Goal: Information Seeking & Learning: Learn about a topic

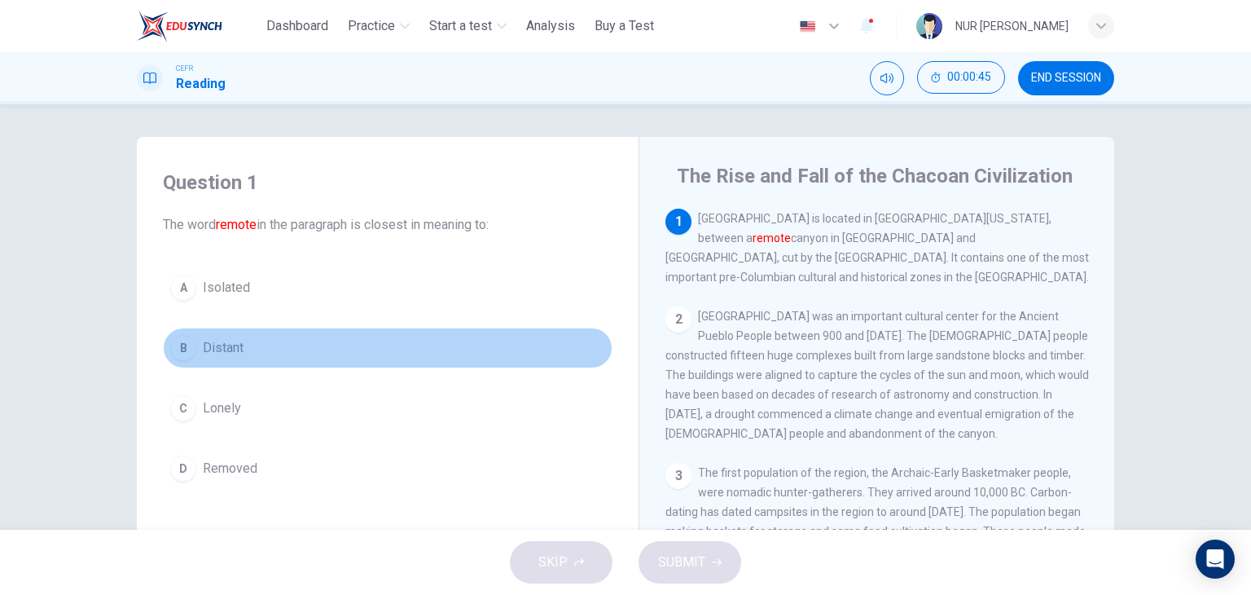
click at [219, 338] on span "Distant" at bounding box center [223, 348] width 41 height 20
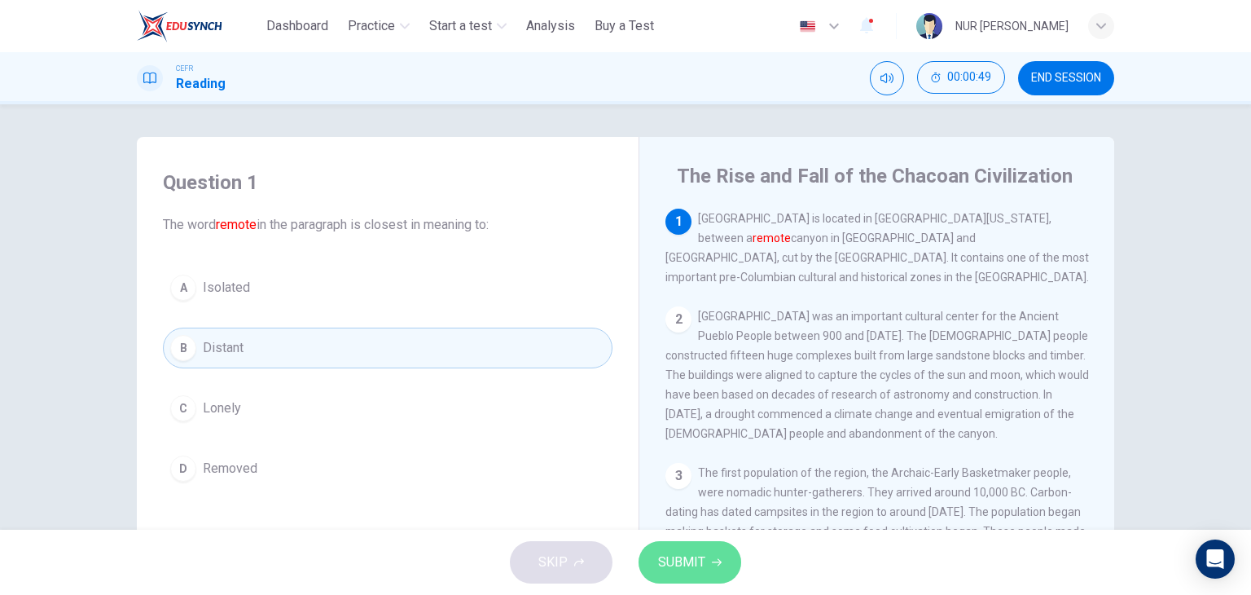
click at [670, 565] on span "SUBMIT" at bounding box center [681, 562] width 47 height 23
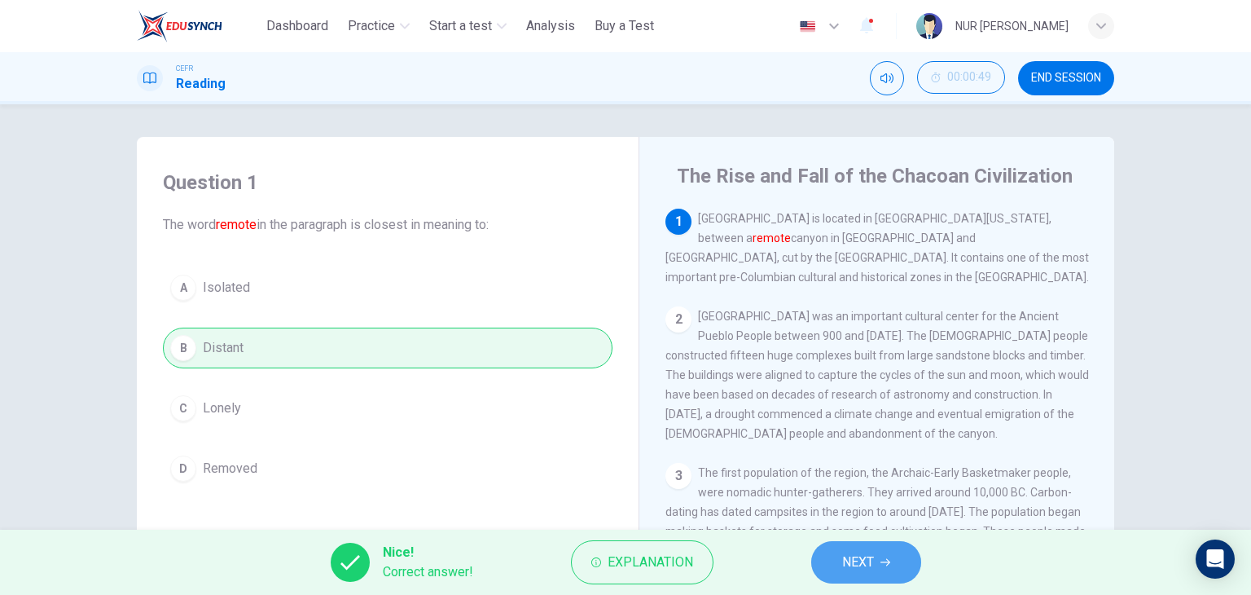
click at [846, 566] on span "NEXT" at bounding box center [858, 562] width 32 height 23
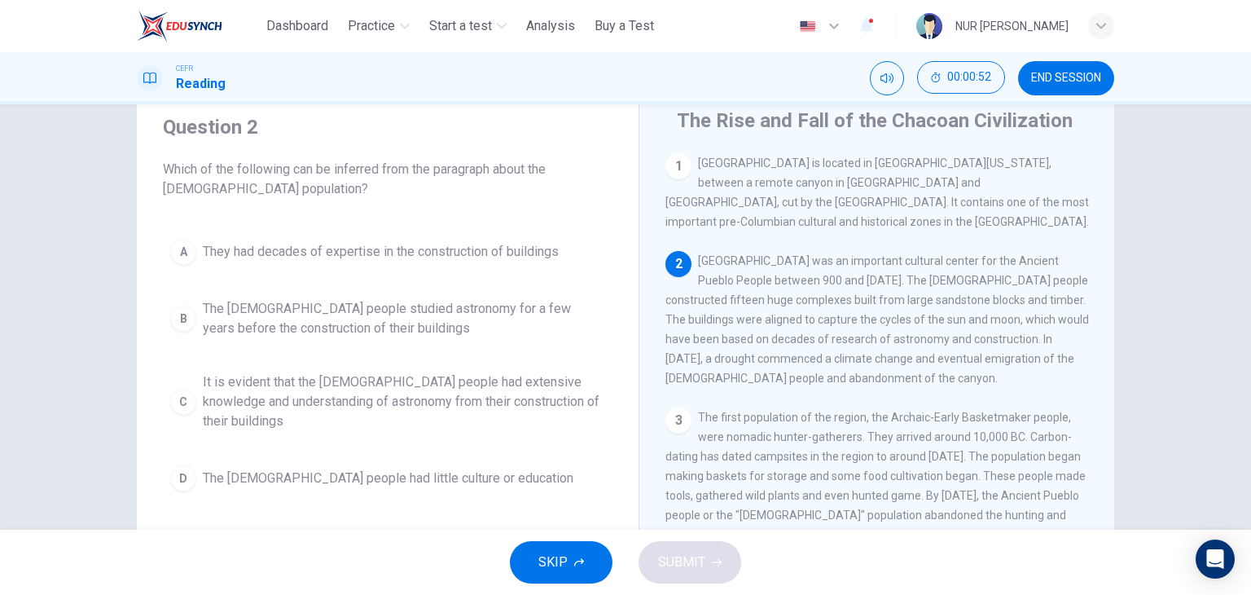
scroll to position [64, 0]
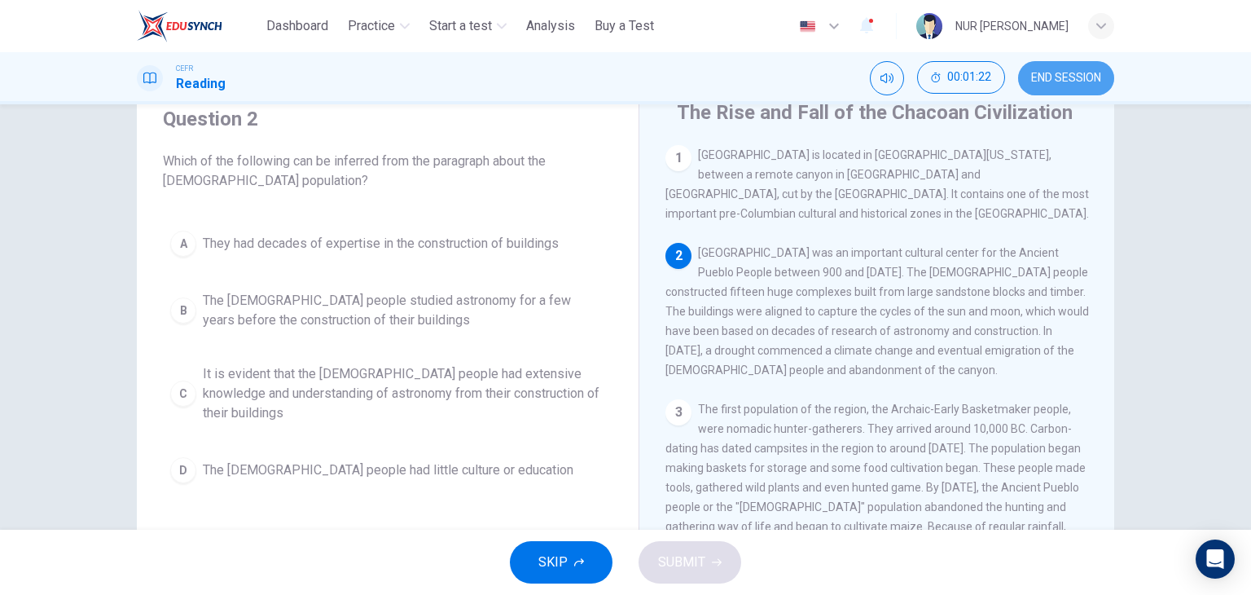
click at [1043, 77] on span "END SESSION" at bounding box center [1066, 78] width 70 height 13
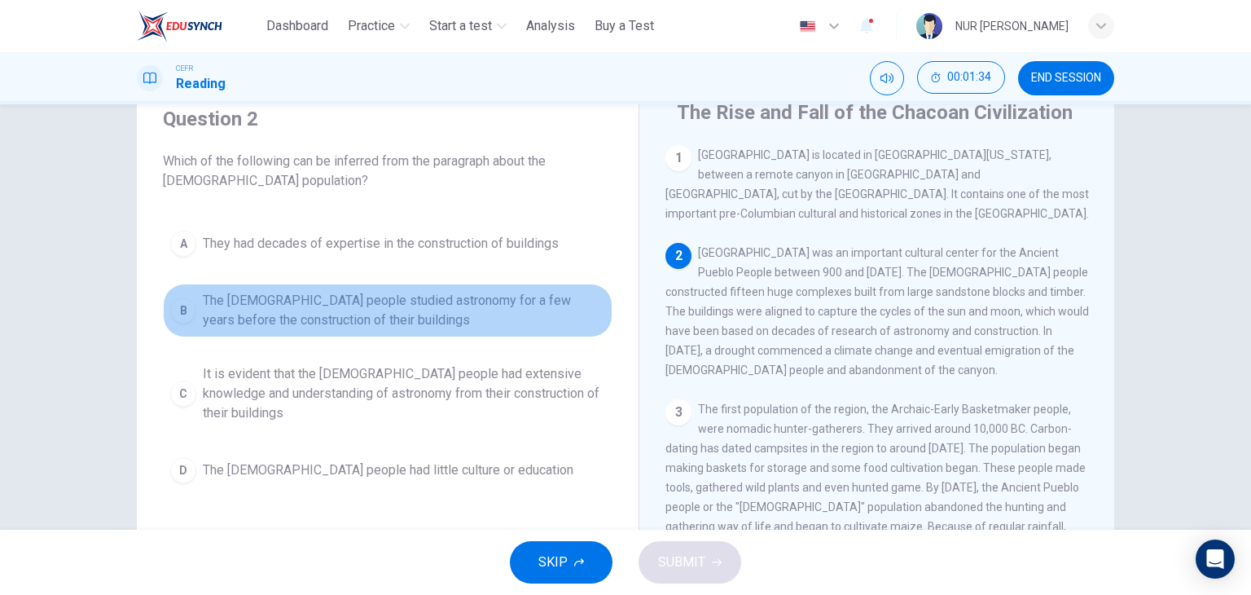
click at [433, 300] on span "The Chacoan people studied astronomy for a few years before the construction of…" at bounding box center [404, 310] width 402 height 39
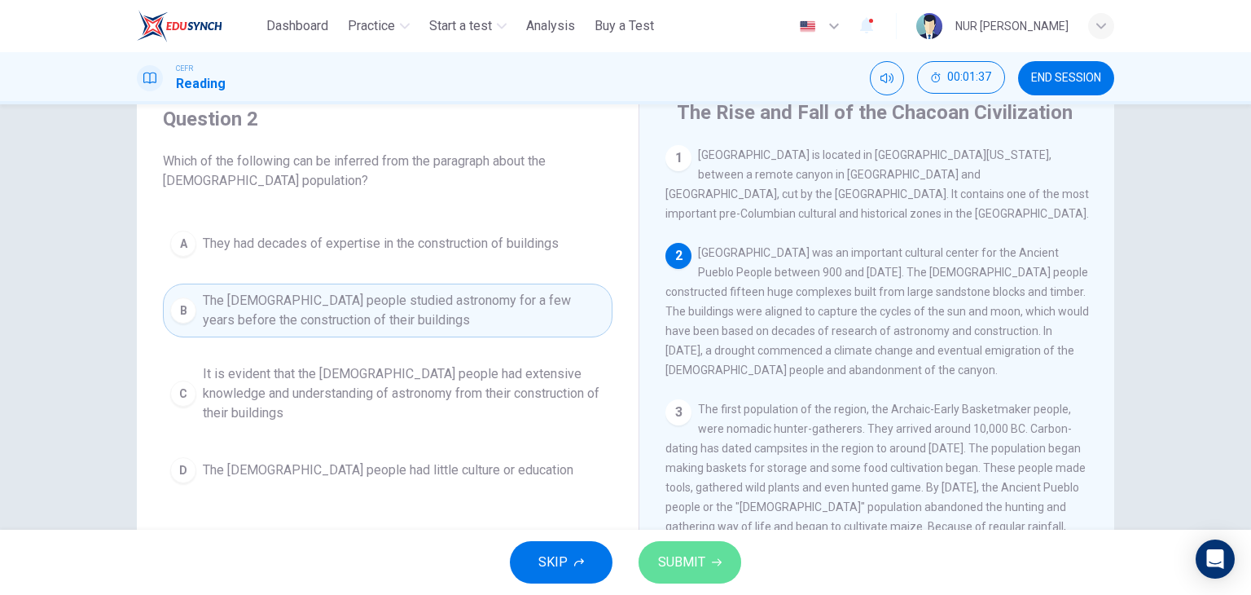
click at [673, 557] on span "SUBMIT" at bounding box center [681, 562] width 47 height 23
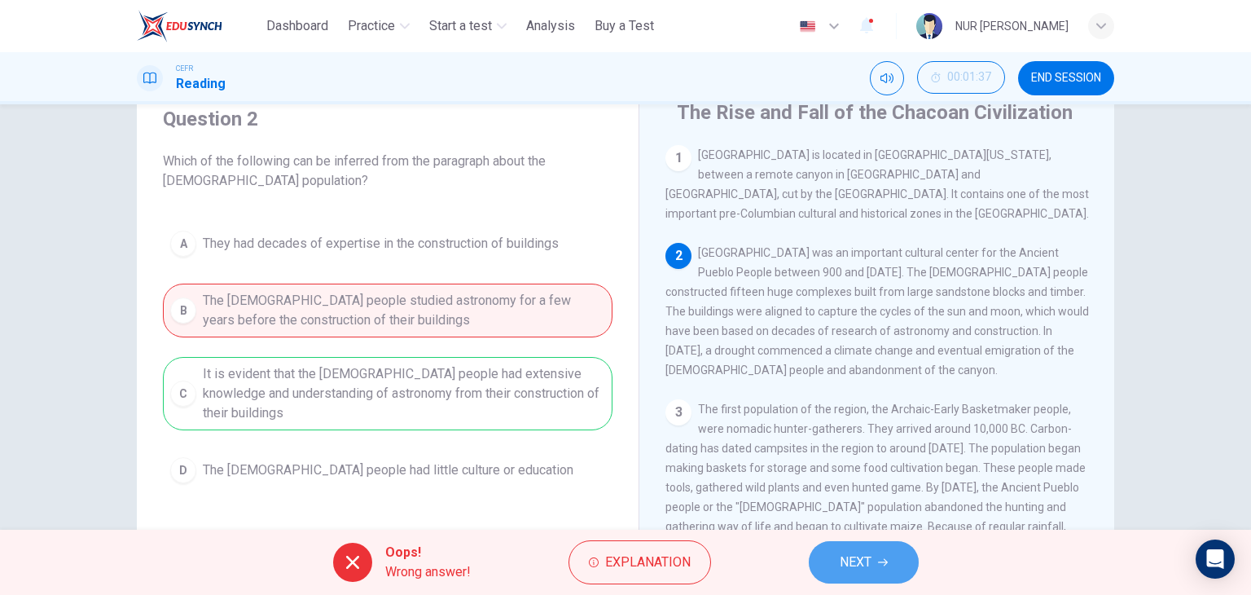
click at [877, 565] on button "NEXT" at bounding box center [864, 562] width 110 height 42
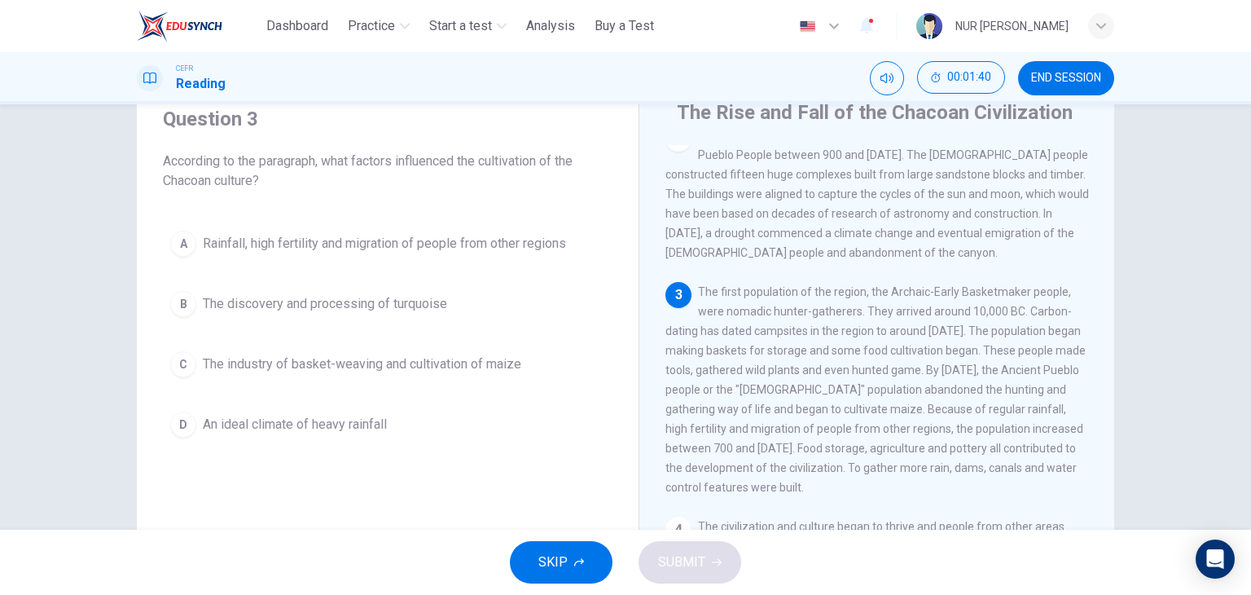
scroll to position [121, 0]
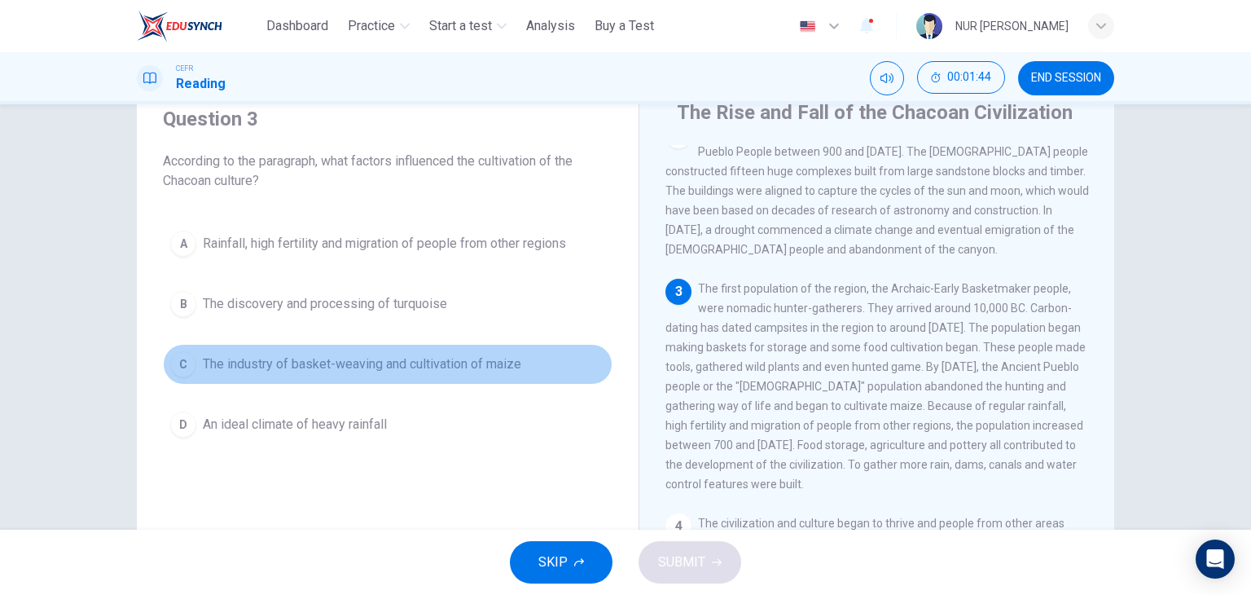
click at [475, 348] on button "C The industry of basket-weaving and cultivation of maize" at bounding box center [388, 364] width 450 height 41
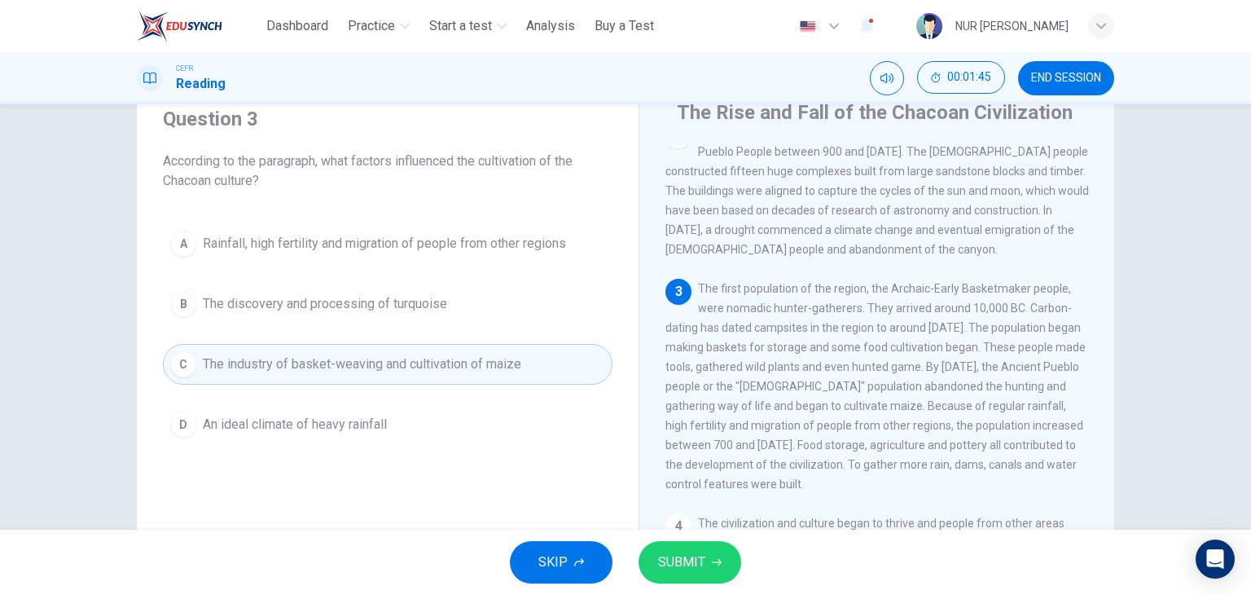
click at [670, 552] on span "SUBMIT" at bounding box center [681, 562] width 47 height 23
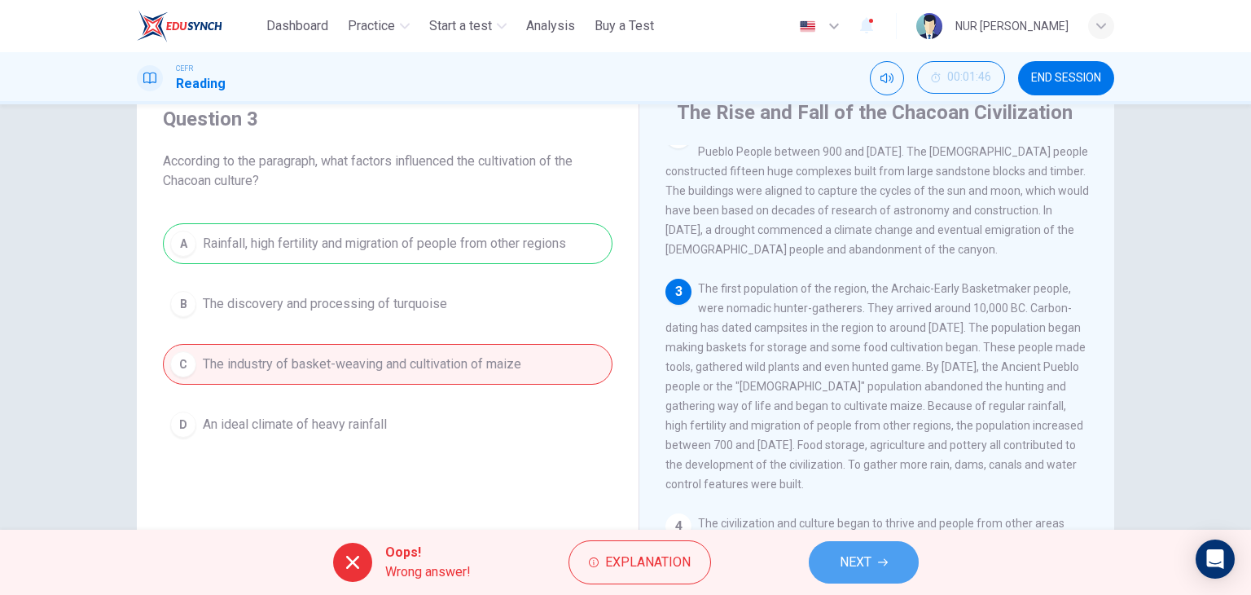
click at [848, 560] on span "NEXT" at bounding box center [856, 562] width 32 height 23
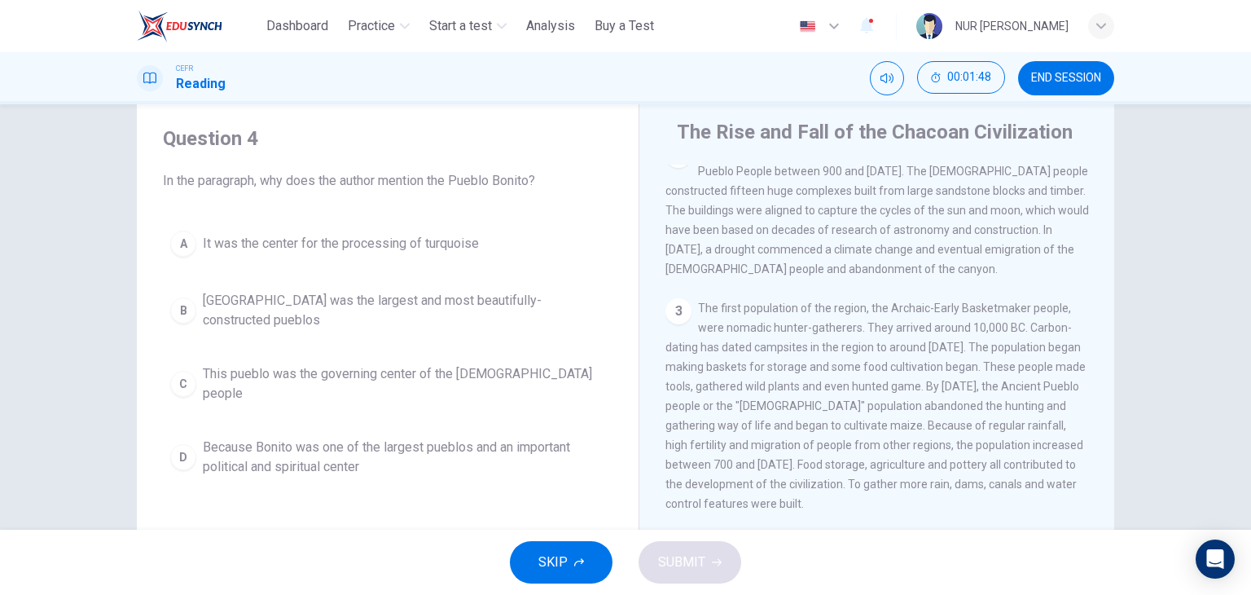
scroll to position [42, 0]
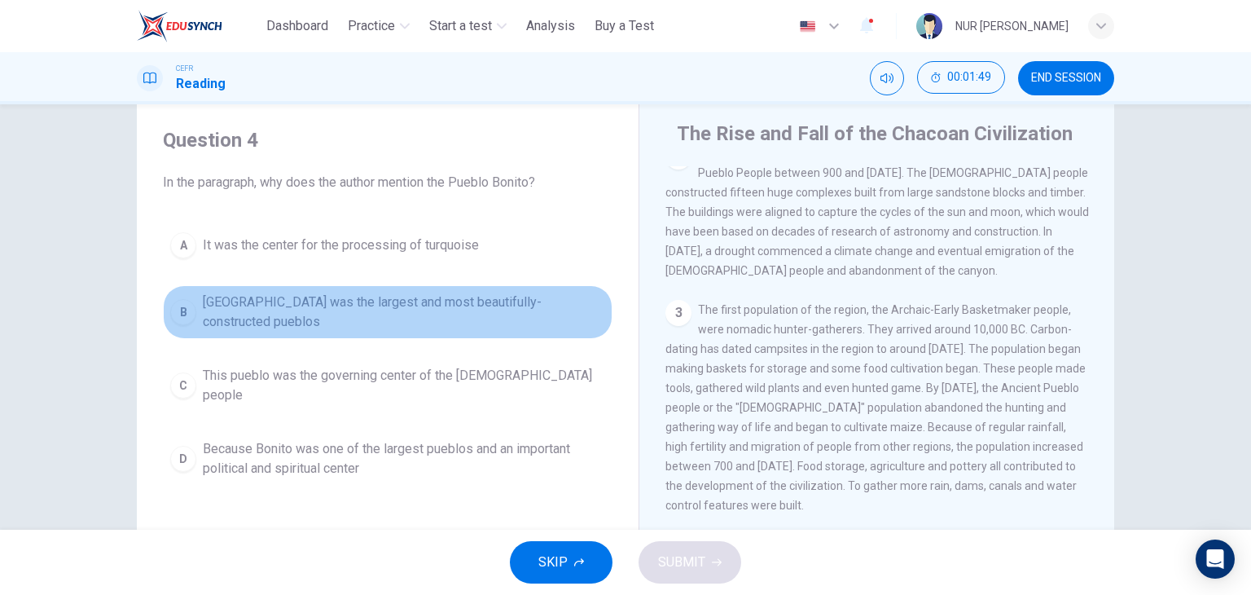
click at [433, 310] on span "Pueblo Bonito was the largest and most beautifully-constructed pueblos" at bounding box center [404, 311] width 402 height 39
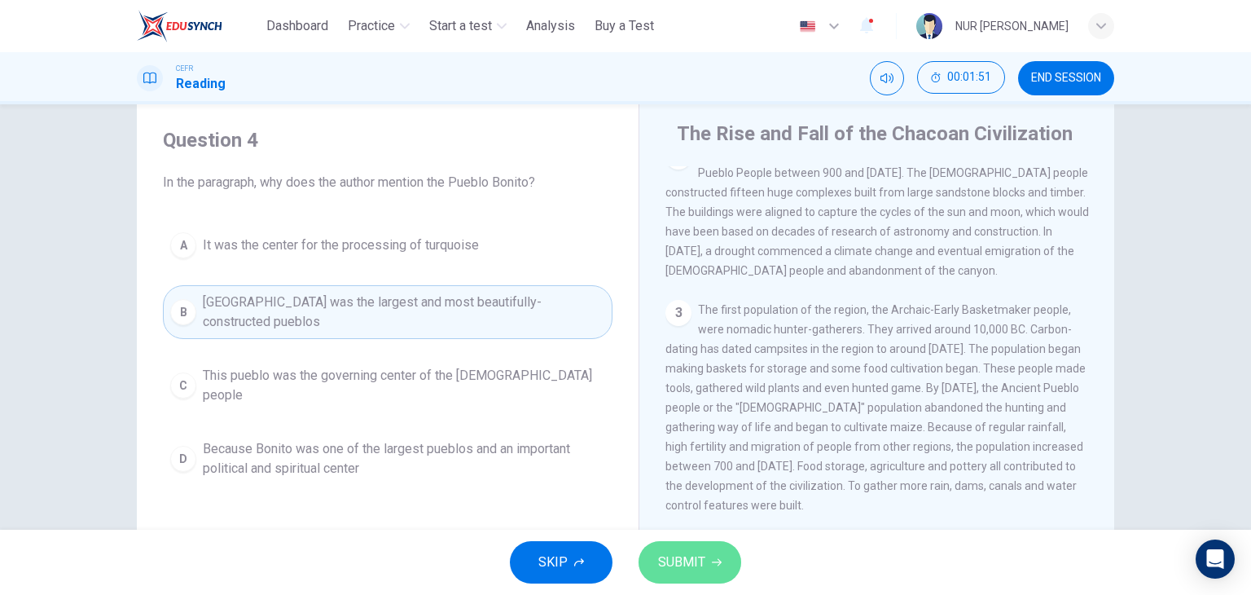
click at [688, 556] on span "SUBMIT" at bounding box center [681, 562] width 47 height 23
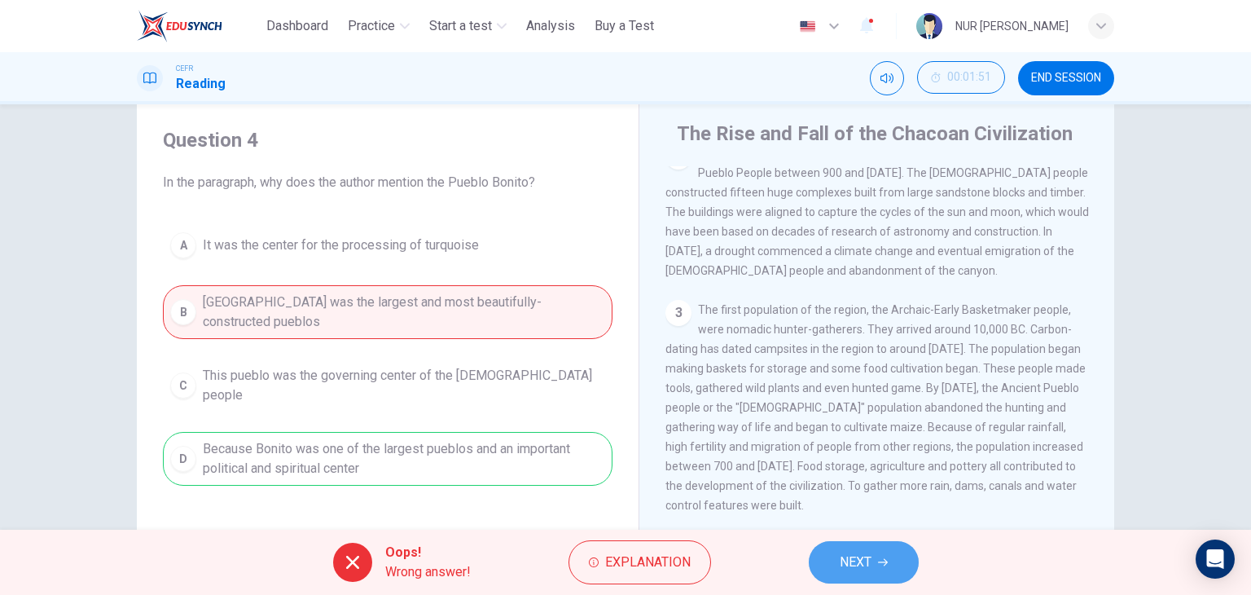
click at [824, 556] on button "NEXT" at bounding box center [864, 562] width 110 height 42
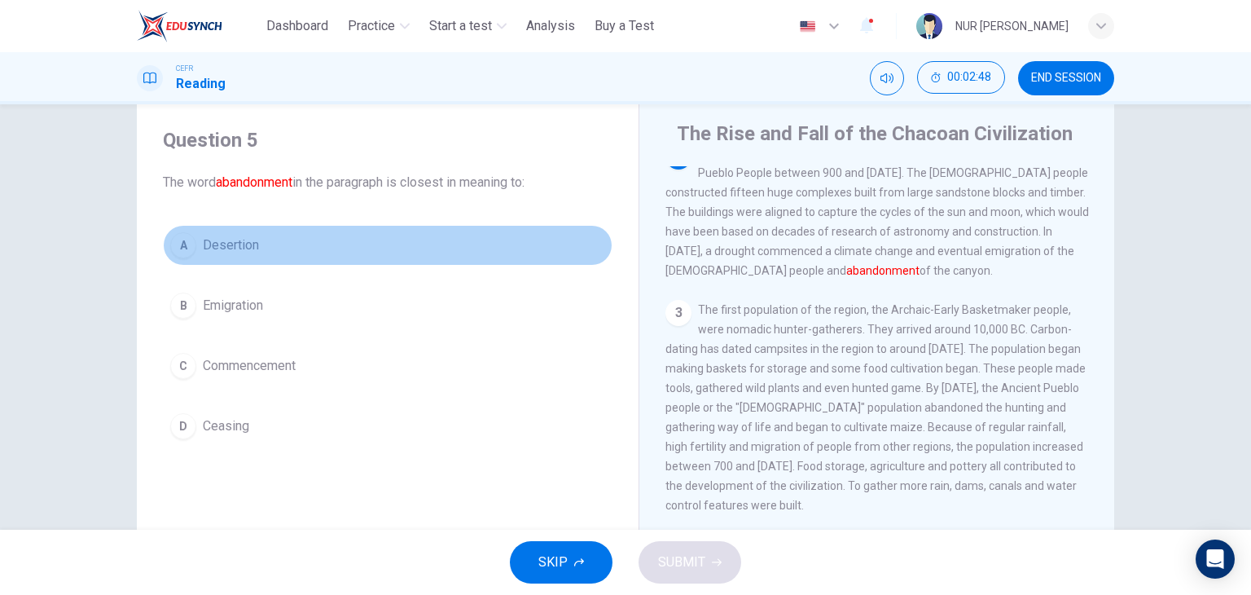
click at [320, 239] on button "A Desertion" at bounding box center [388, 245] width 450 height 41
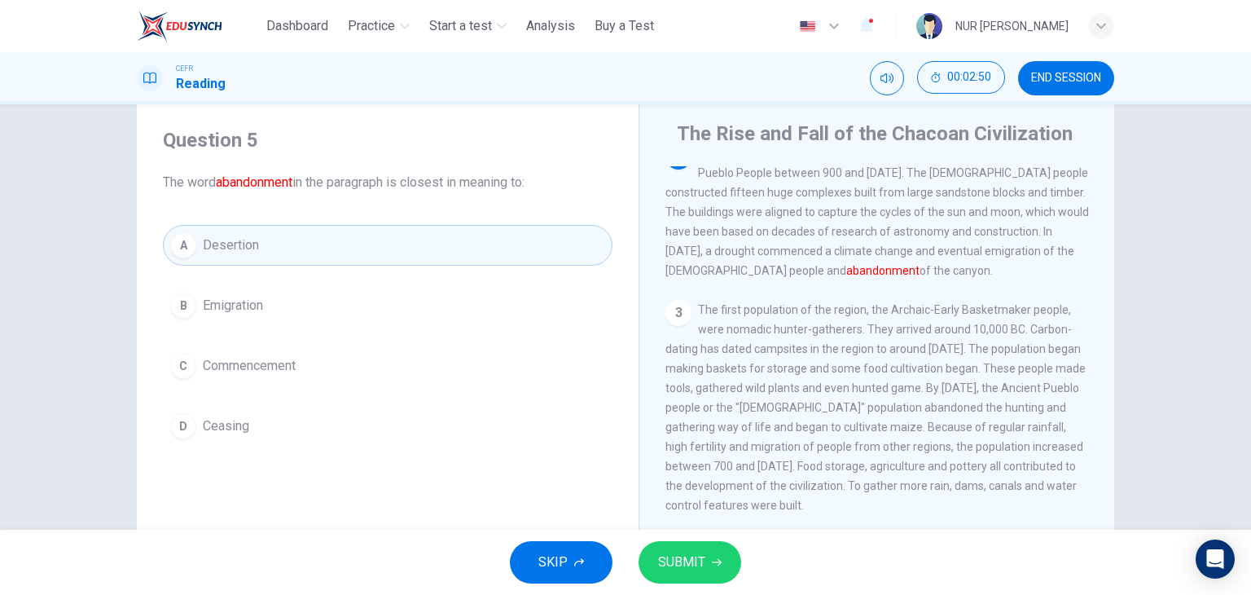
click at [688, 569] on span "SUBMIT" at bounding box center [681, 562] width 47 height 23
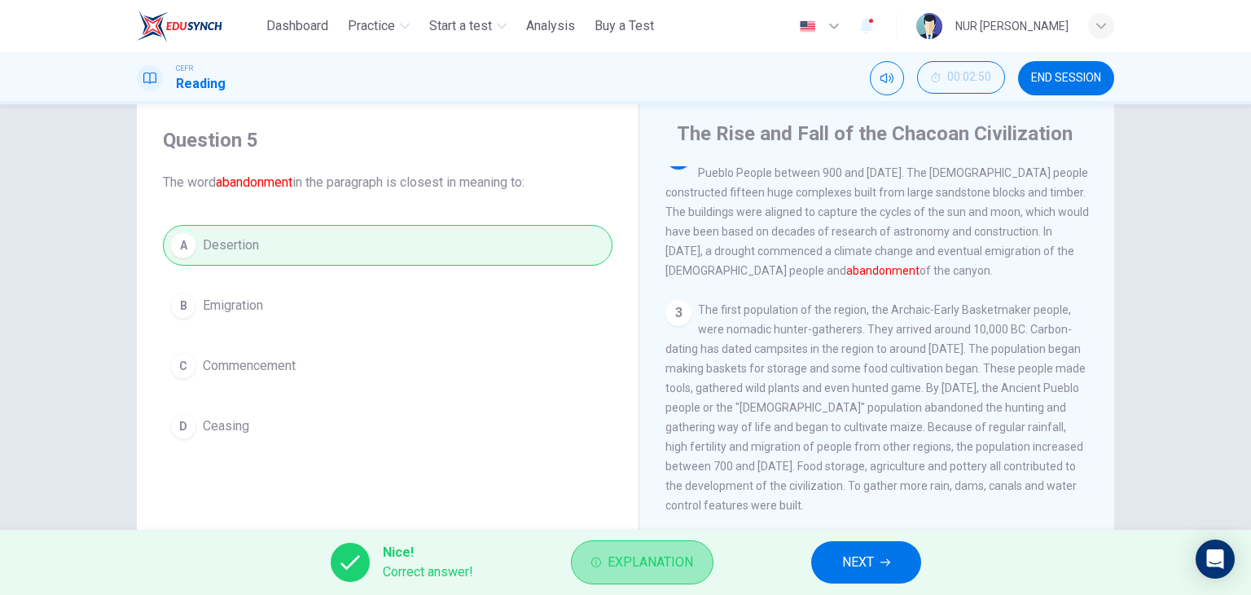
click at [635, 551] on span "Explanation" at bounding box center [651, 562] width 86 height 23
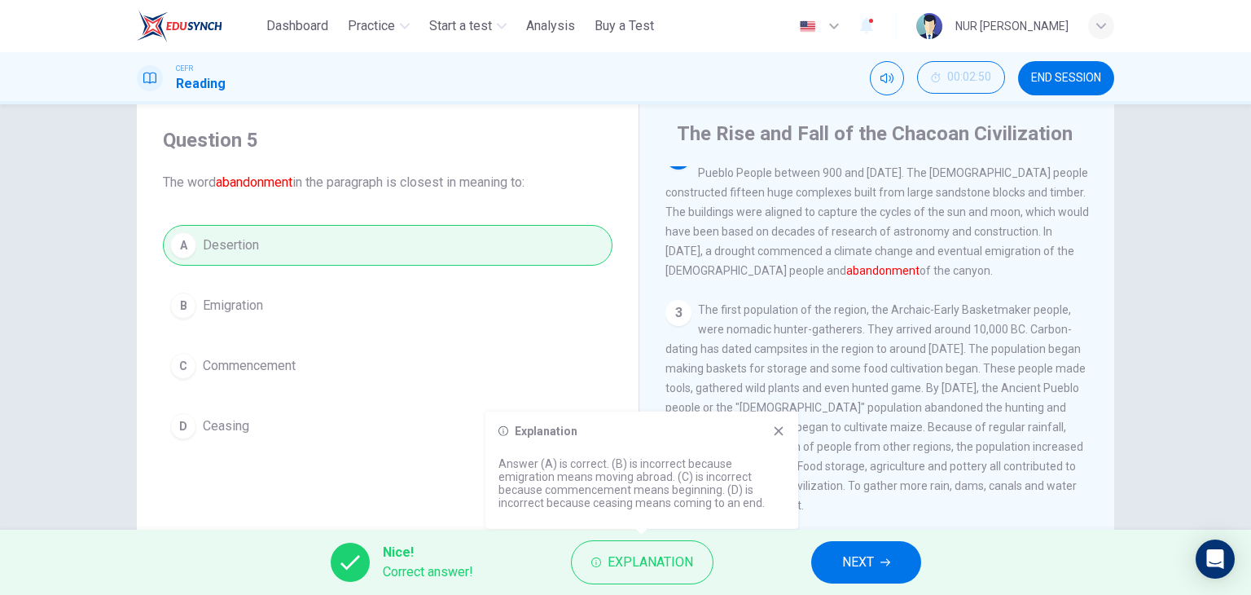
click at [775, 429] on icon at bounding box center [778, 430] width 13 height 13
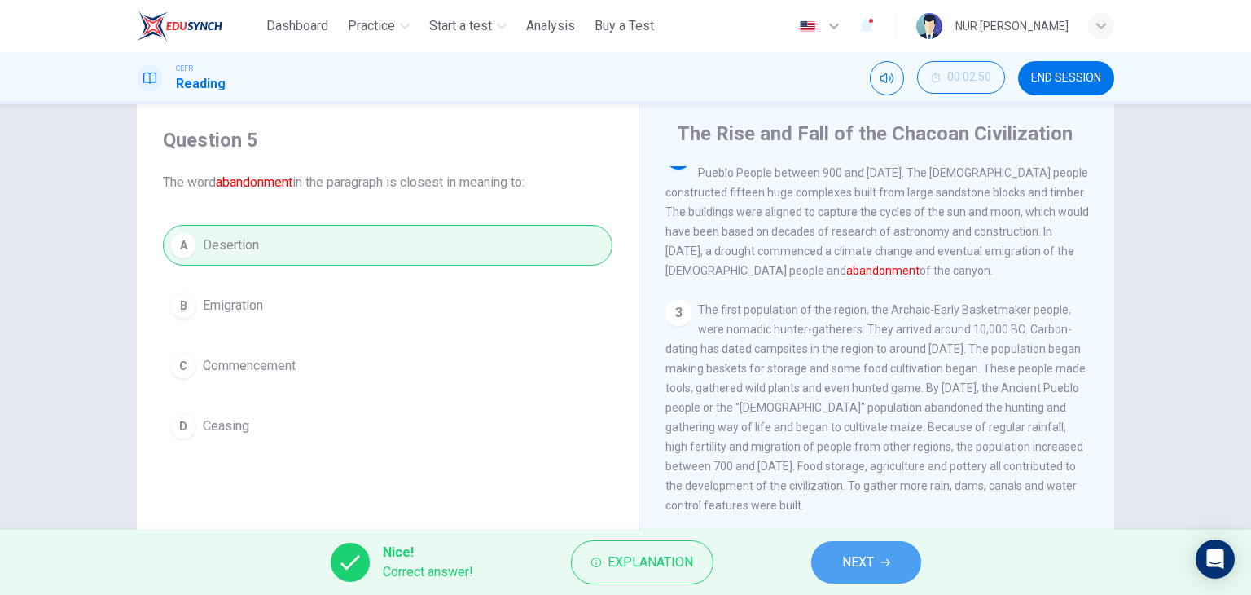
click at [840, 569] on button "NEXT" at bounding box center [866, 562] width 110 height 42
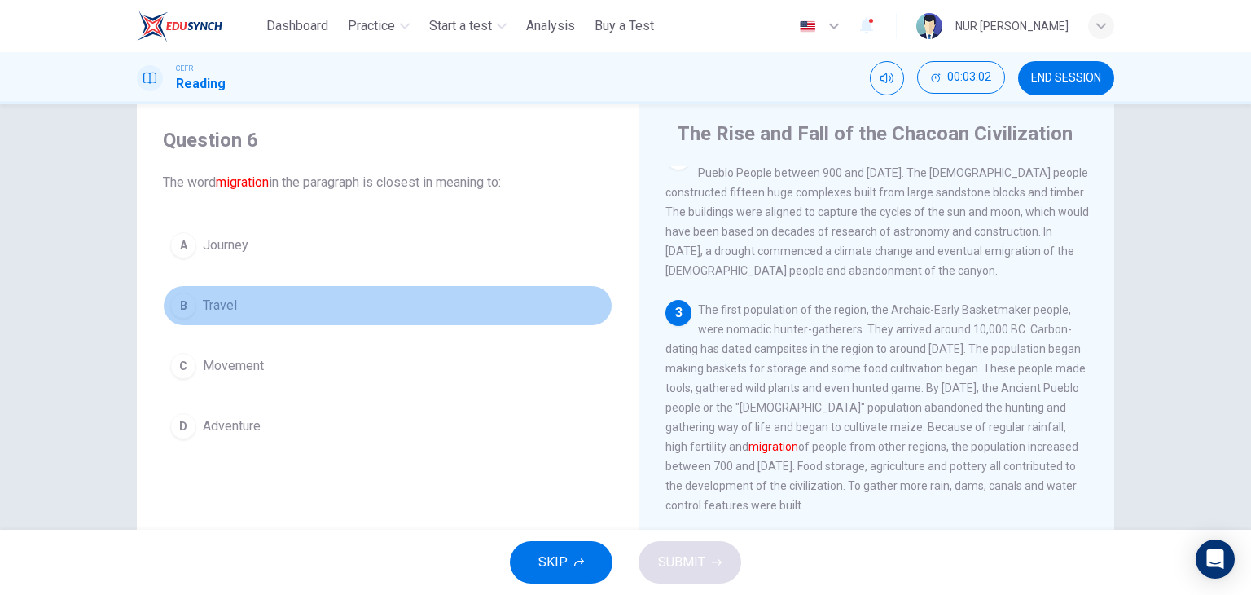
click at [297, 297] on button "B Travel" at bounding box center [388, 305] width 450 height 41
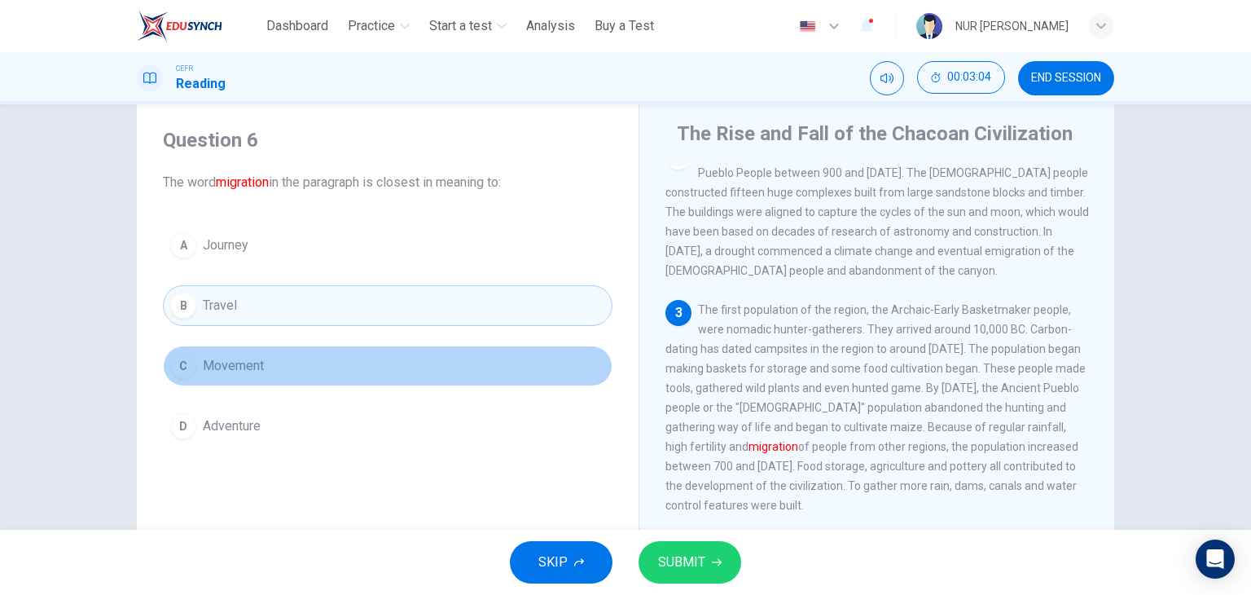
click at [277, 360] on button "C Movement" at bounding box center [388, 365] width 450 height 41
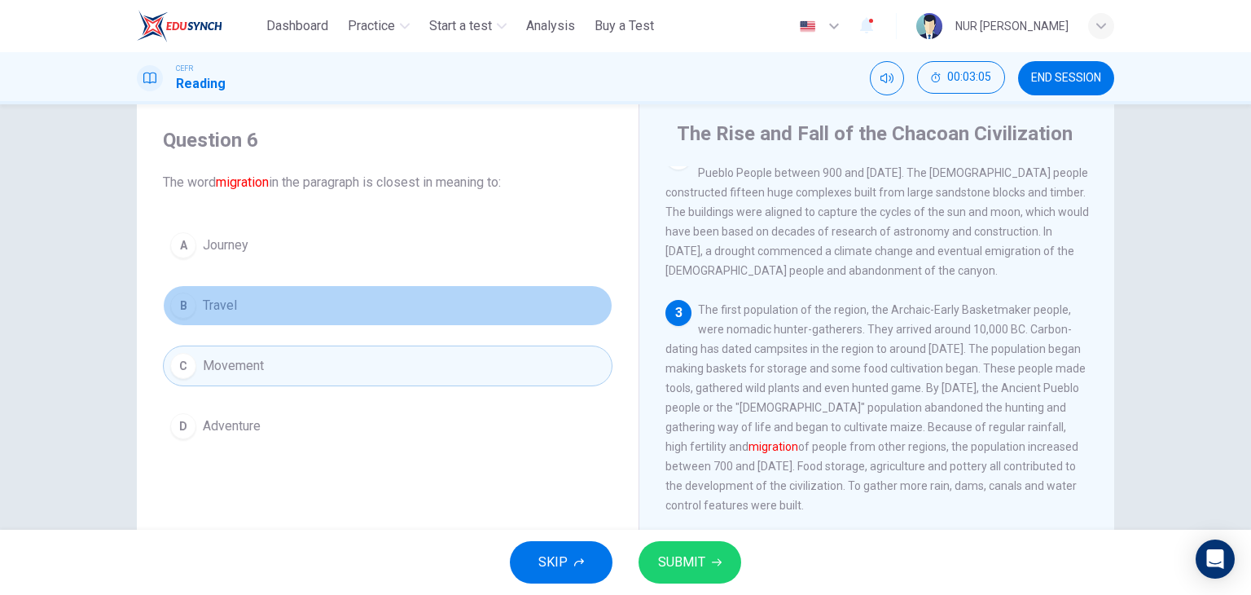
click at [307, 323] on button "B Travel" at bounding box center [388, 305] width 450 height 41
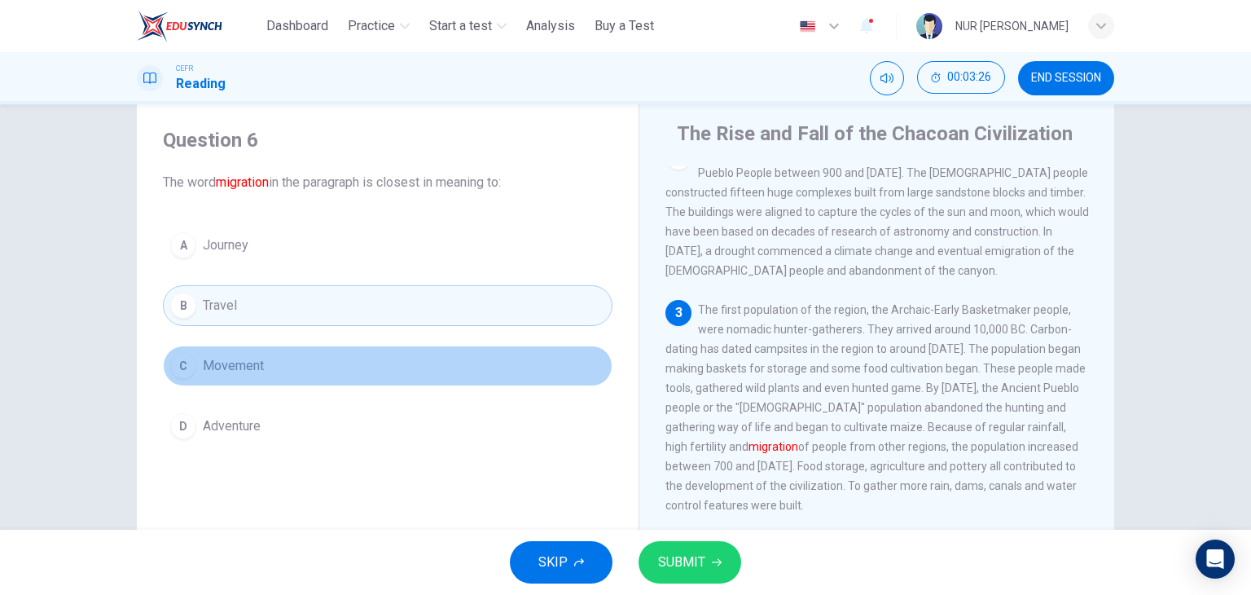
click at [502, 354] on button "C Movement" at bounding box center [388, 365] width 450 height 41
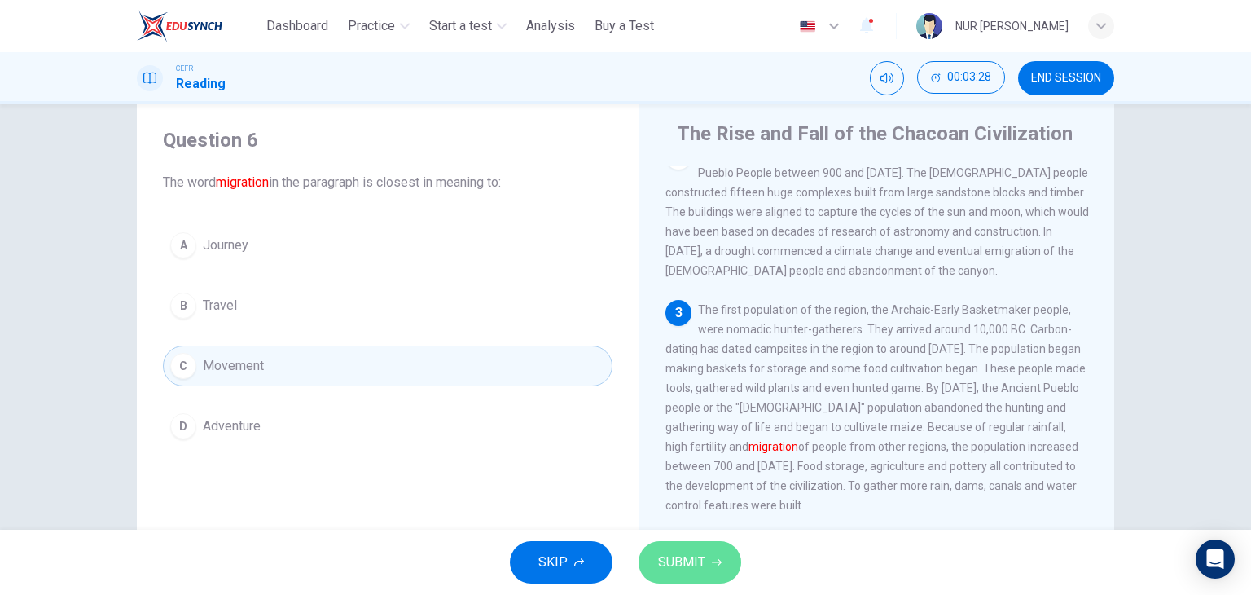
click at [705, 571] on button "SUBMIT" at bounding box center [690, 562] width 103 height 42
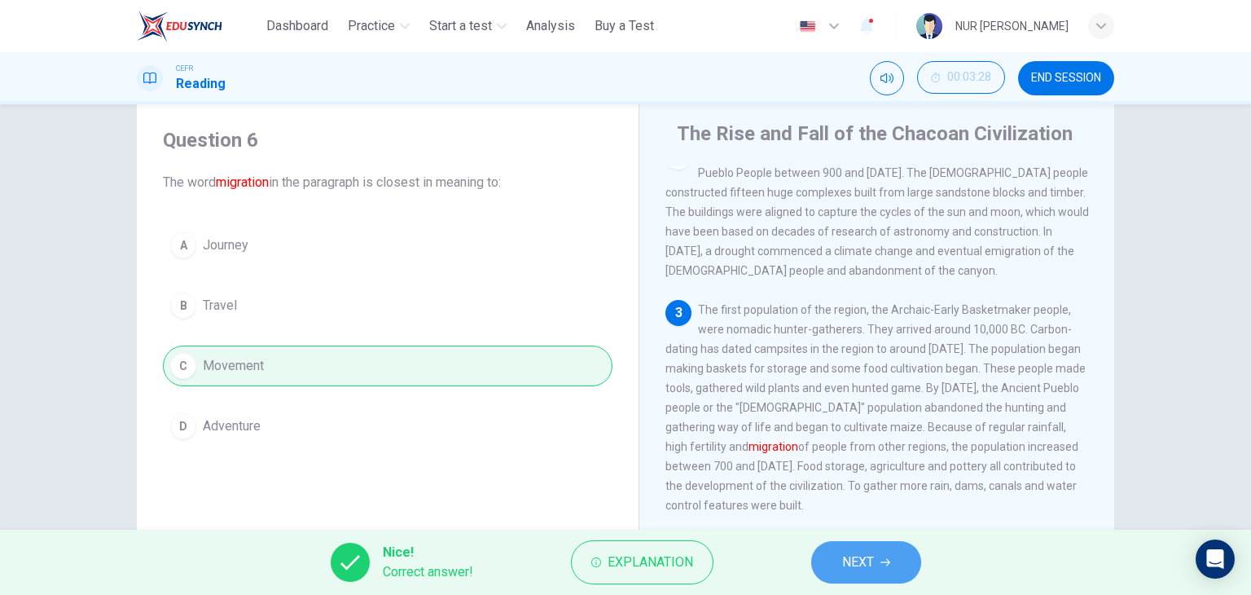
click at [850, 555] on span "NEXT" at bounding box center [858, 562] width 32 height 23
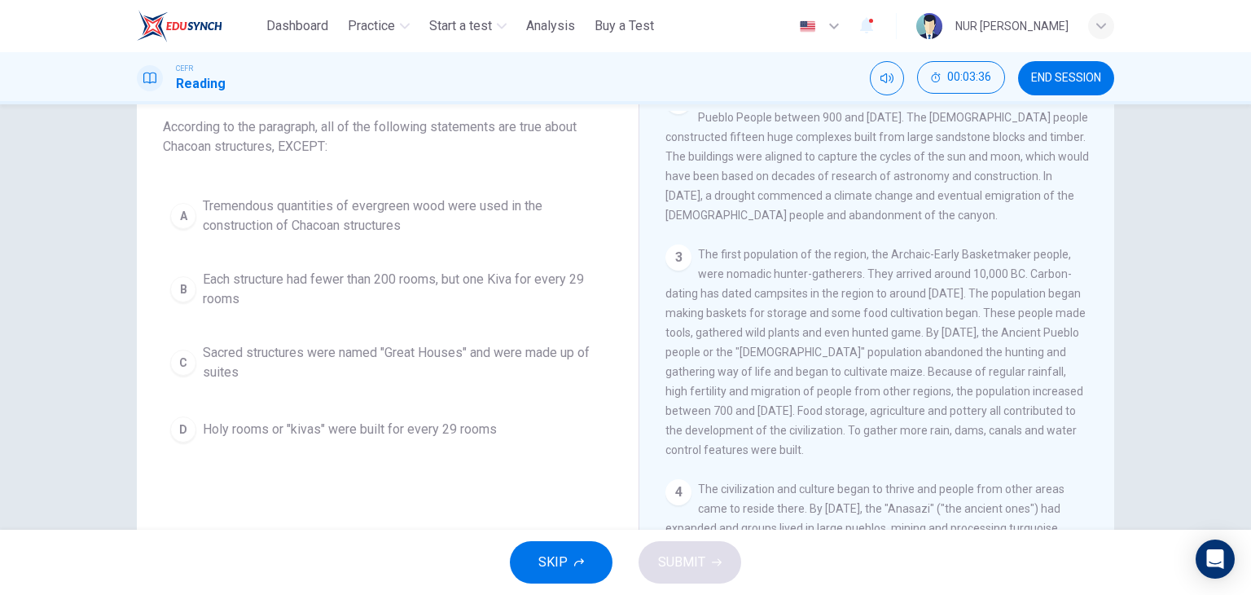
scroll to position [93, 0]
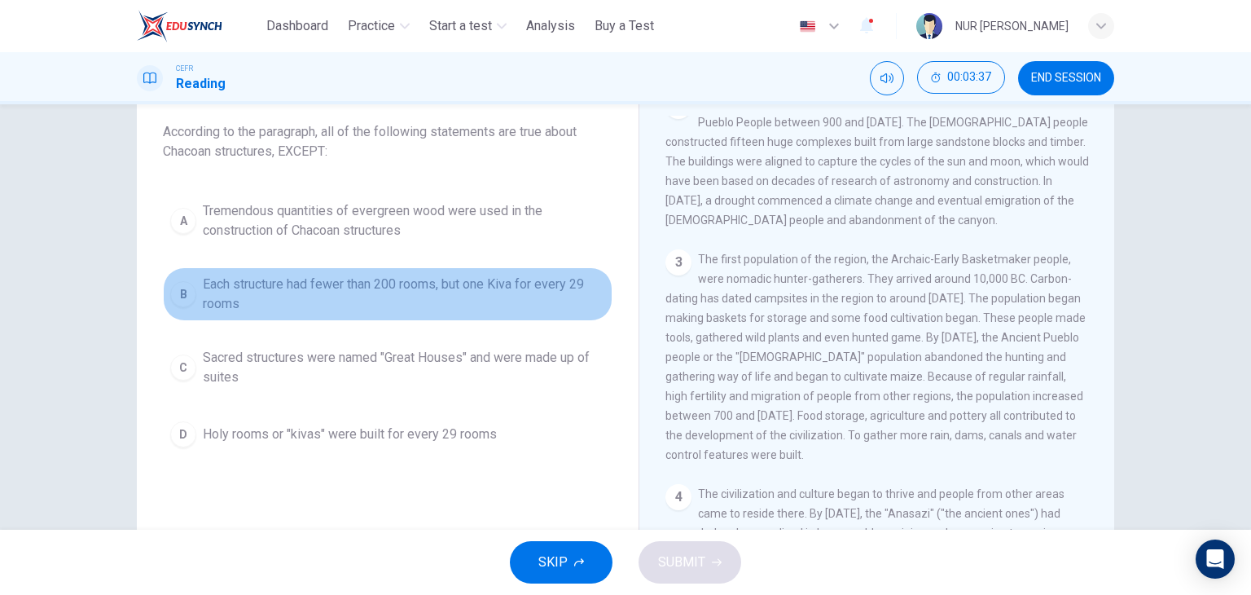
click at [395, 277] on span "Each structure had fewer than 200 rooms, but one Kiva for every 29 rooms" at bounding box center [404, 294] width 402 height 39
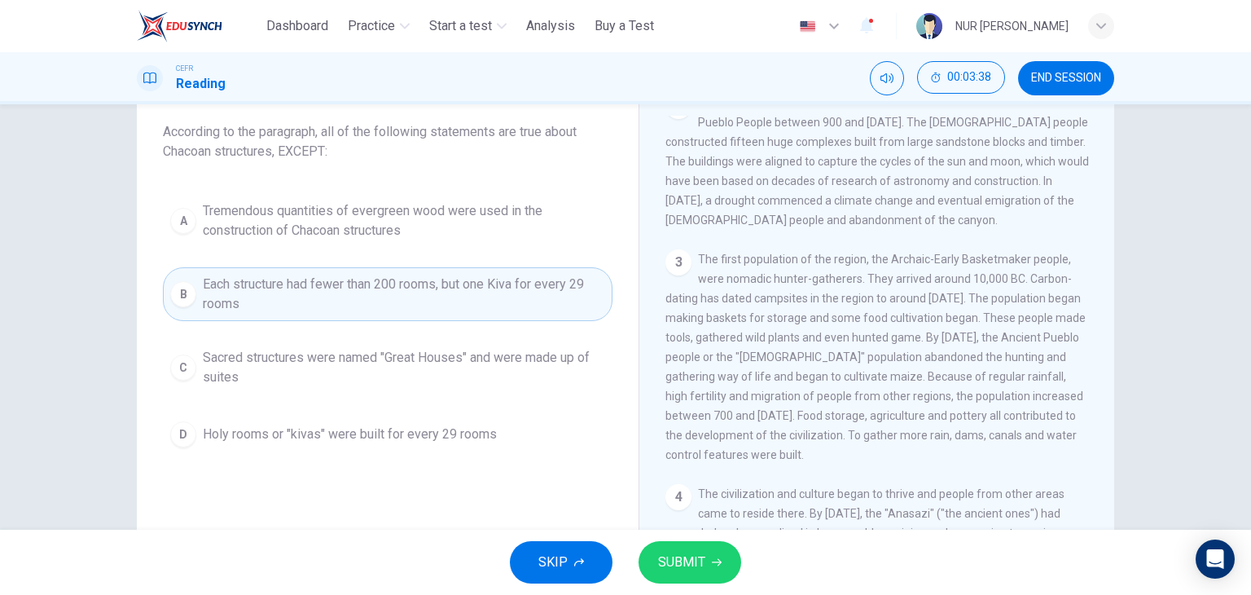
click at [697, 548] on button "SUBMIT" at bounding box center [690, 562] width 103 height 42
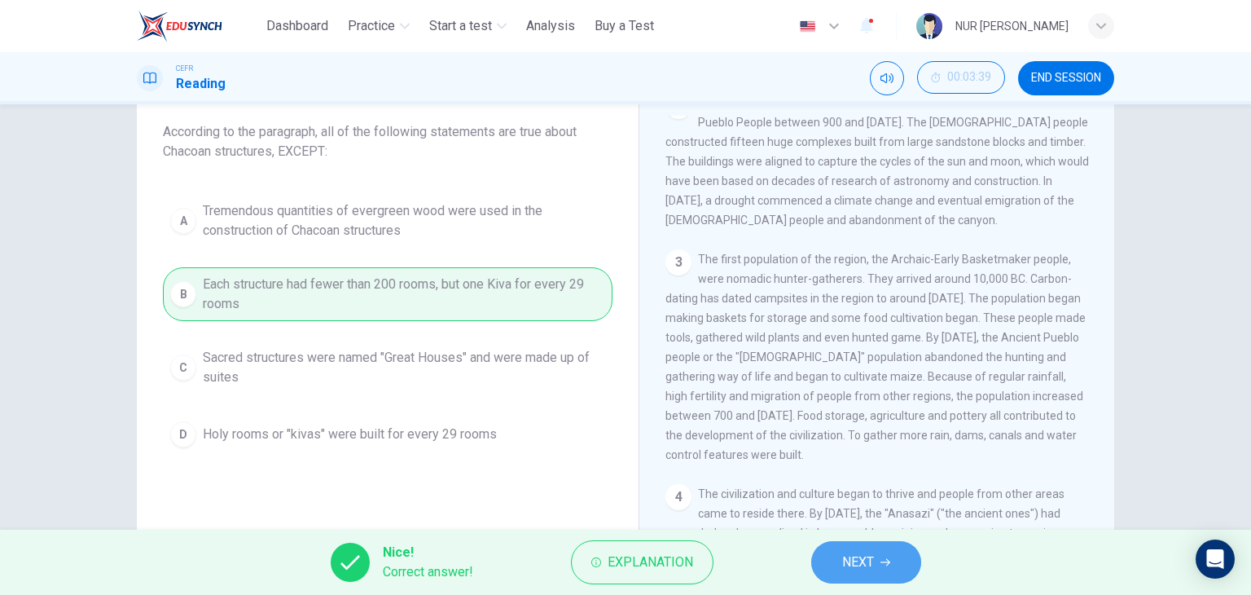
click at [843, 575] on button "NEXT" at bounding box center [866, 562] width 110 height 42
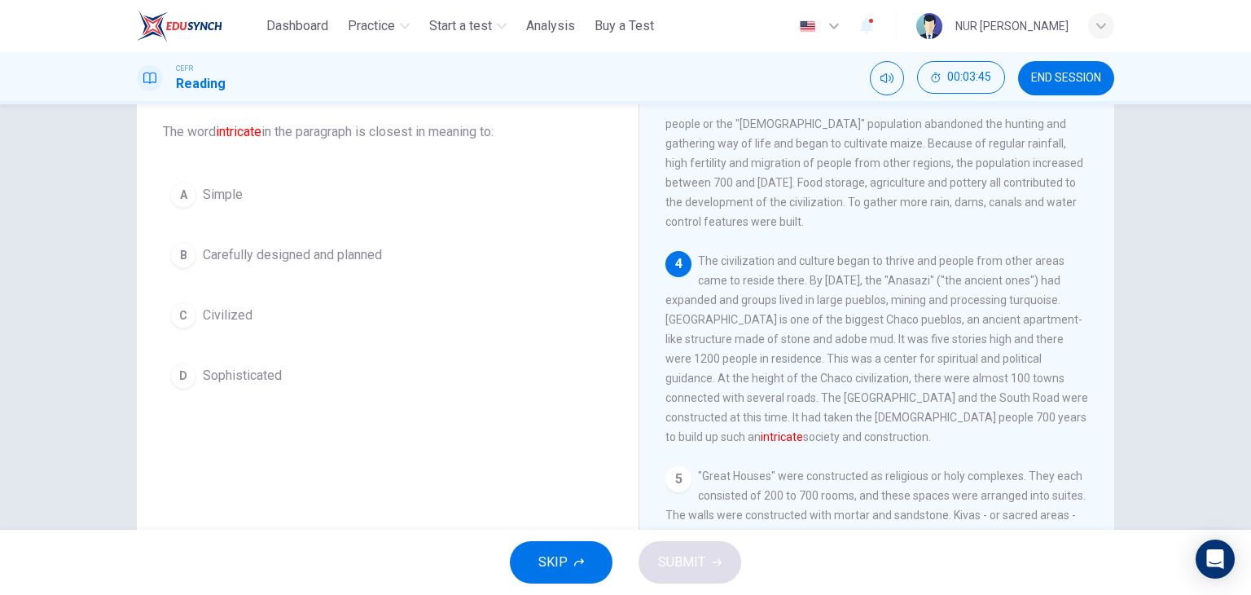
scroll to position [354, 0]
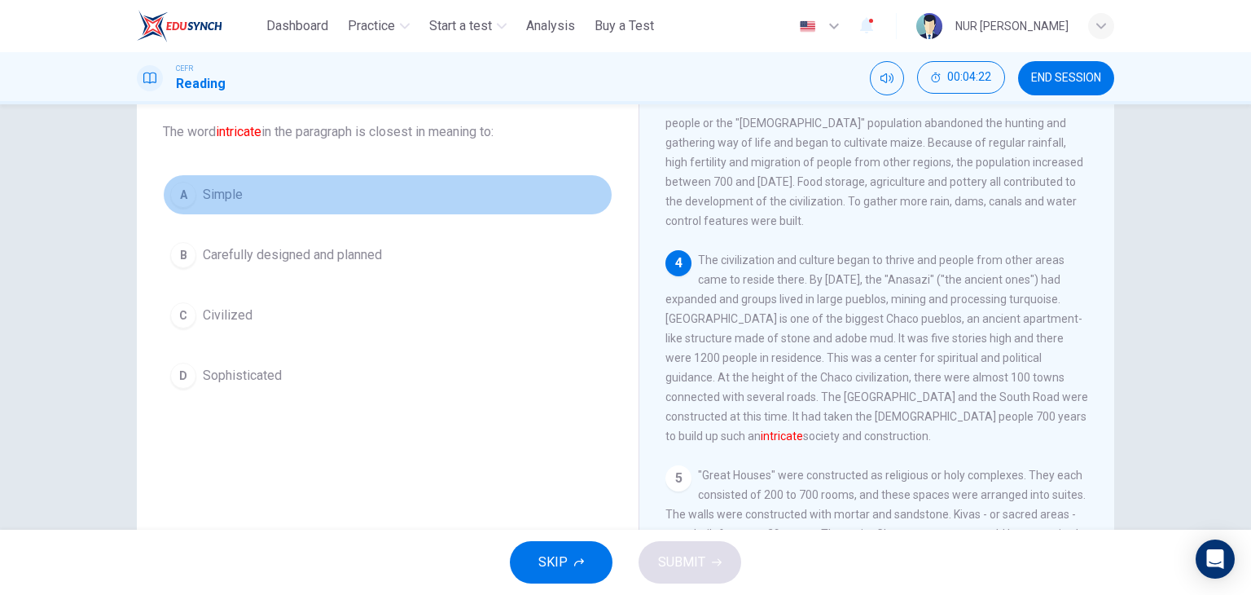
click at [234, 205] on button "A Simple" at bounding box center [388, 194] width 450 height 41
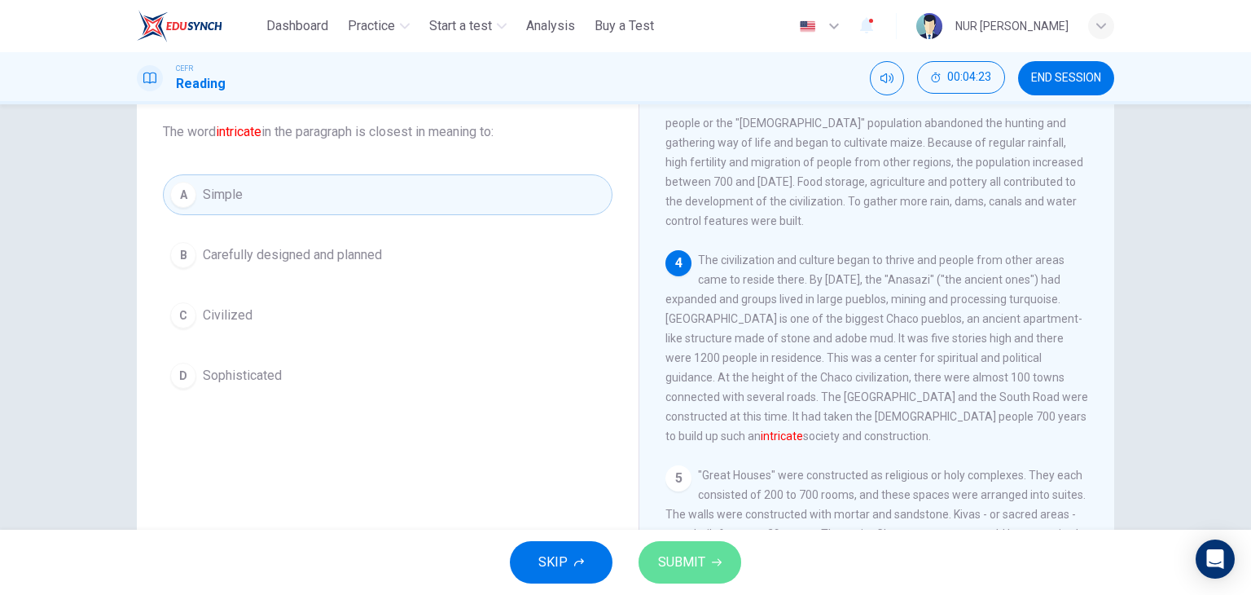
click at [711, 572] on button "SUBMIT" at bounding box center [690, 562] width 103 height 42
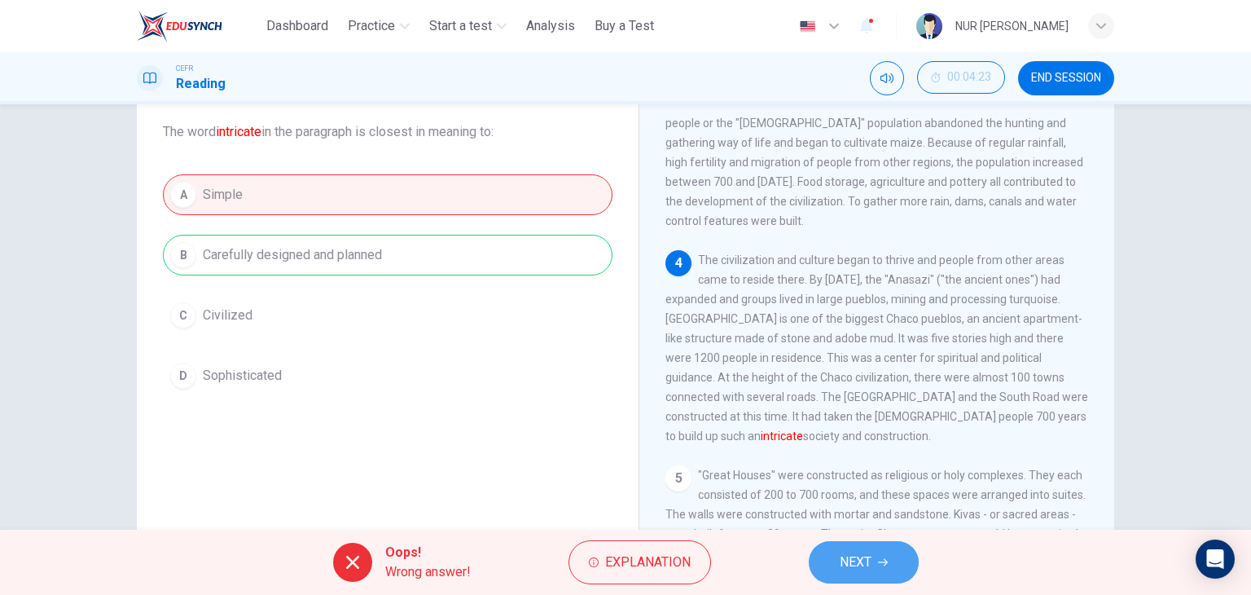
click at [893, 555] on button "NEXT" at bounding box center [864, 562] width 110 height 42
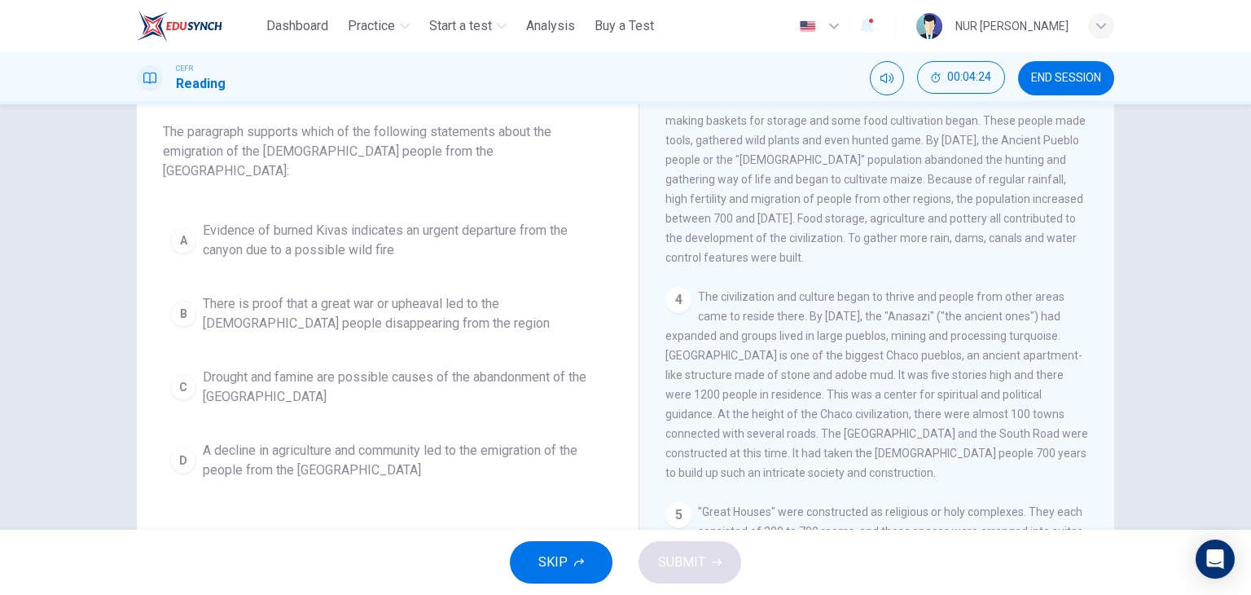
scroll to position [319, 0]
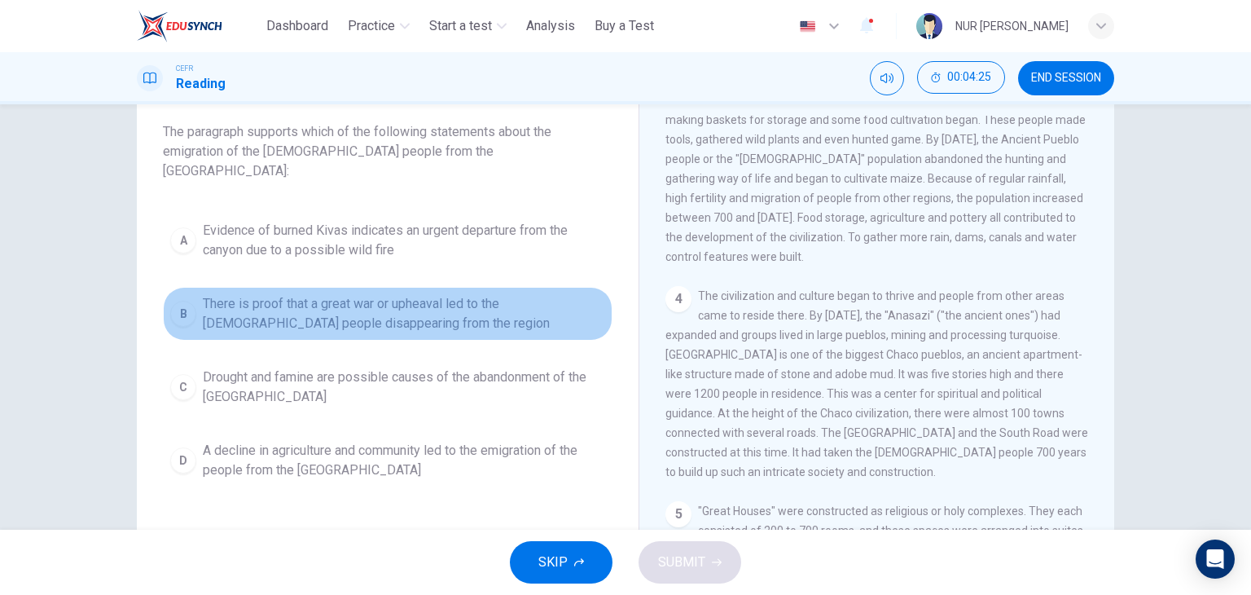
click at [329, 297] on span "There is proof that a great war or upheaval led to the Anasazi people disappear…" at bounding box center [404, 313] width 402 height 39
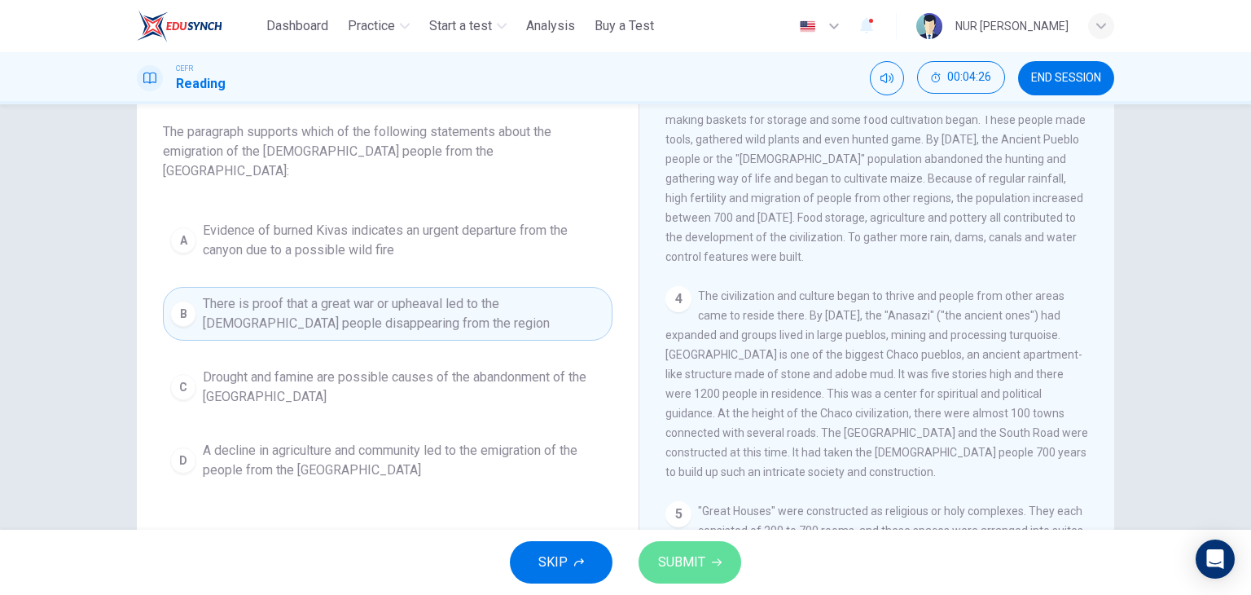
click at [687, 557] on span "SUBMIT" at bounding box center [681, 562] width 47 height 23
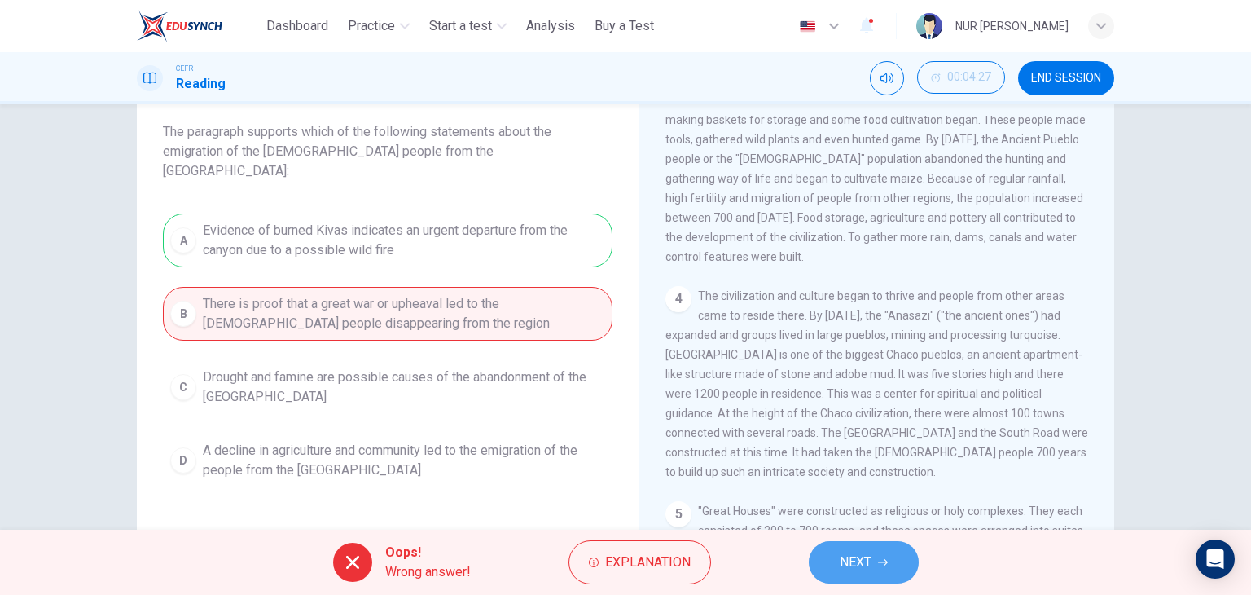
click at [845, 558] on span "NEXT" at bounding box center [856, 562] width 32 height 23
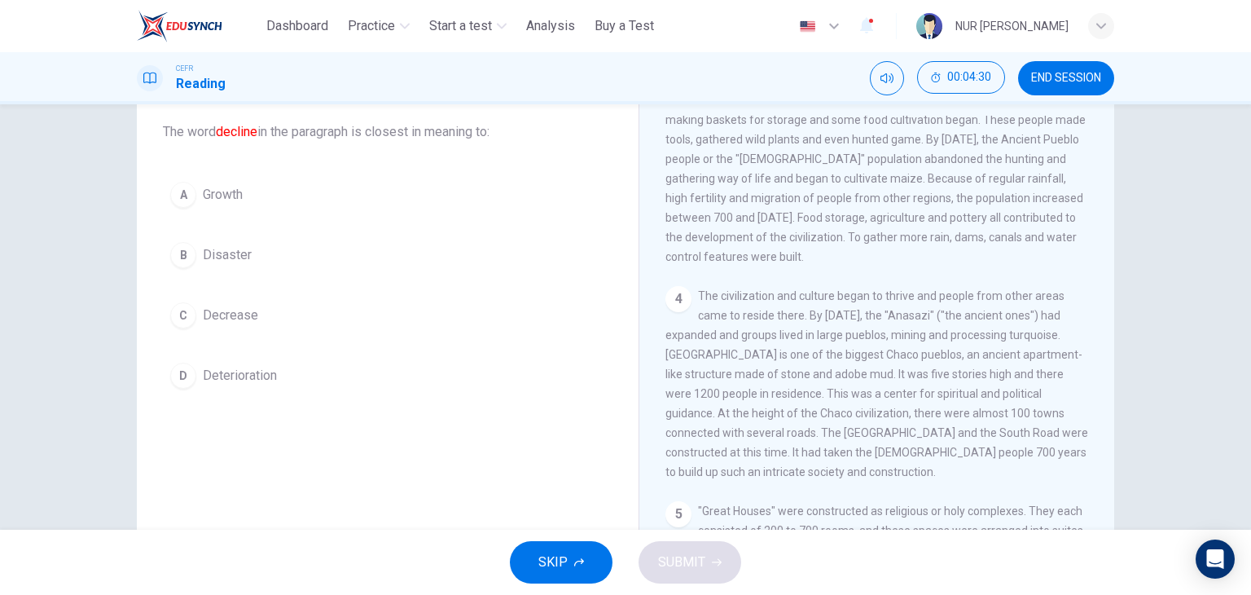
click at [254, 307] on button "C Decrease" at bounding box center [388, 315] width 450 height 41
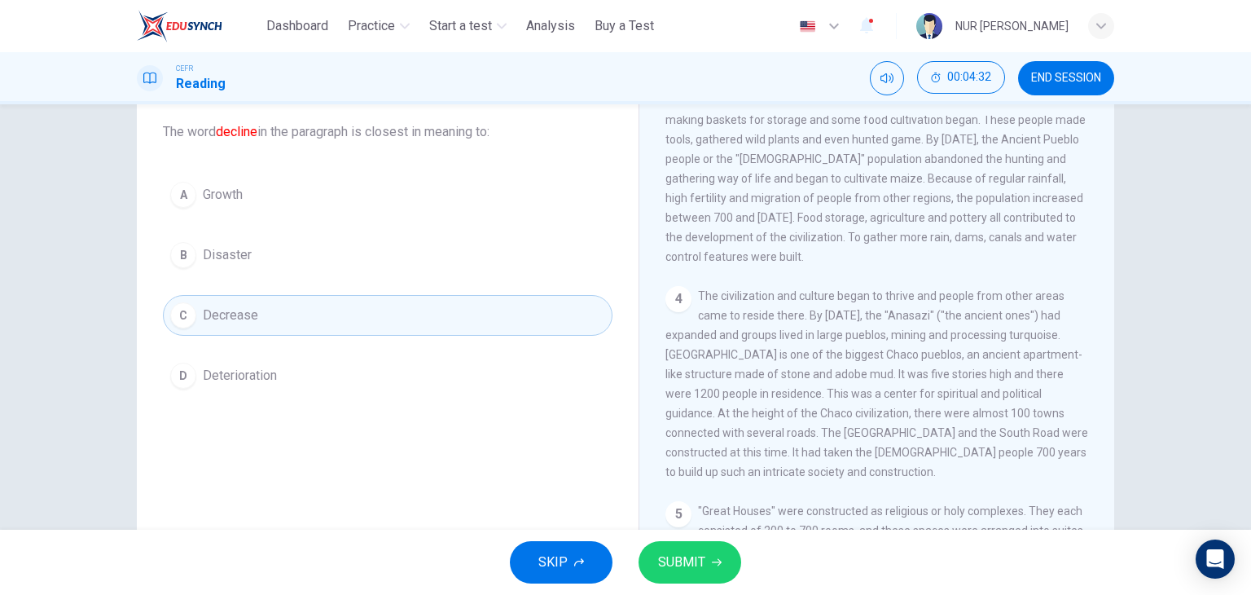
click at [715, 561] on icon "button" at bounding box center [717, 562] width 10 height 7
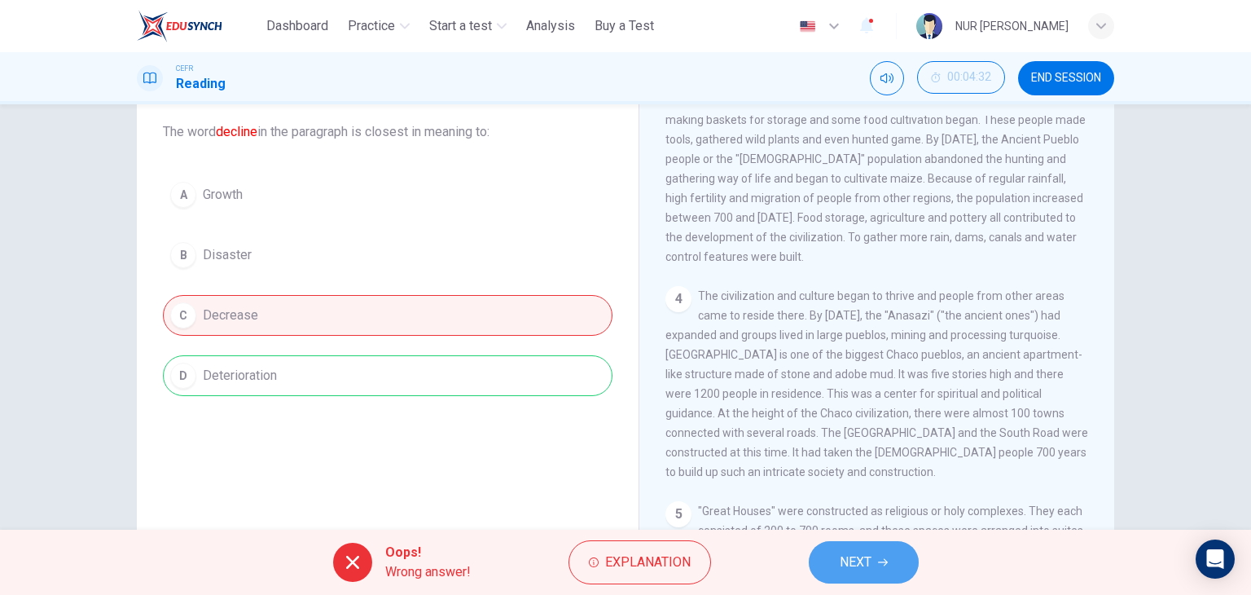
click at [819, 573] on button "NEXT" at bounding box center [864, 562] width 110 height 42
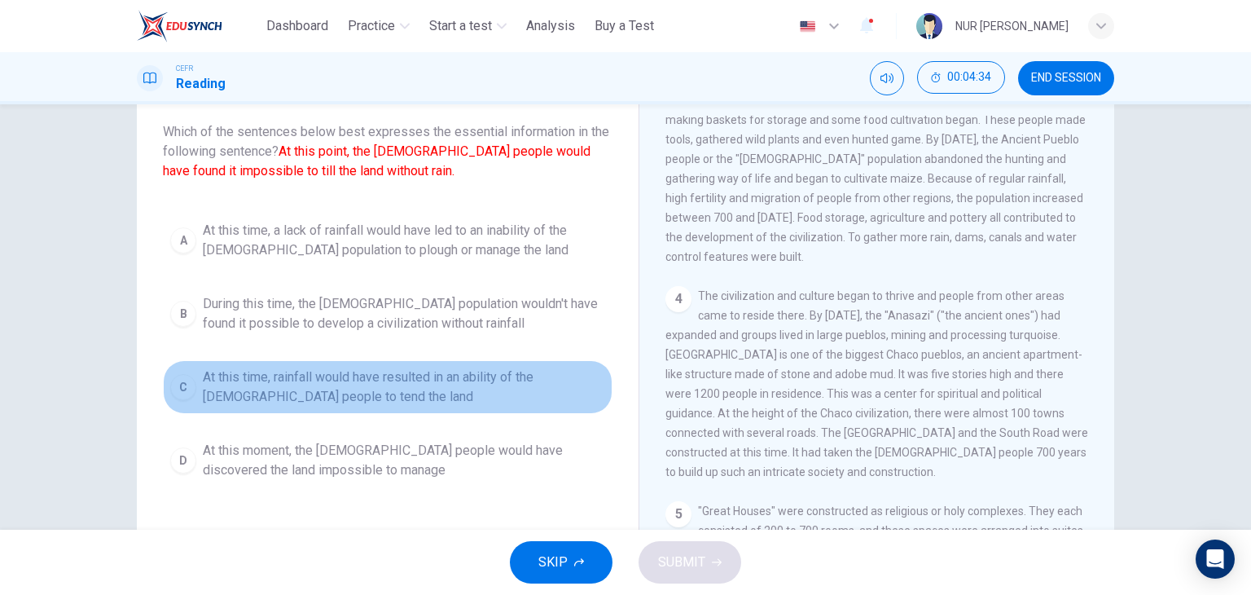
click at [301, 402] on span "At this time, rainfall would have resulted in an ability of the Anasazi people …" at bounding box center [404, 386] width 402 height 39
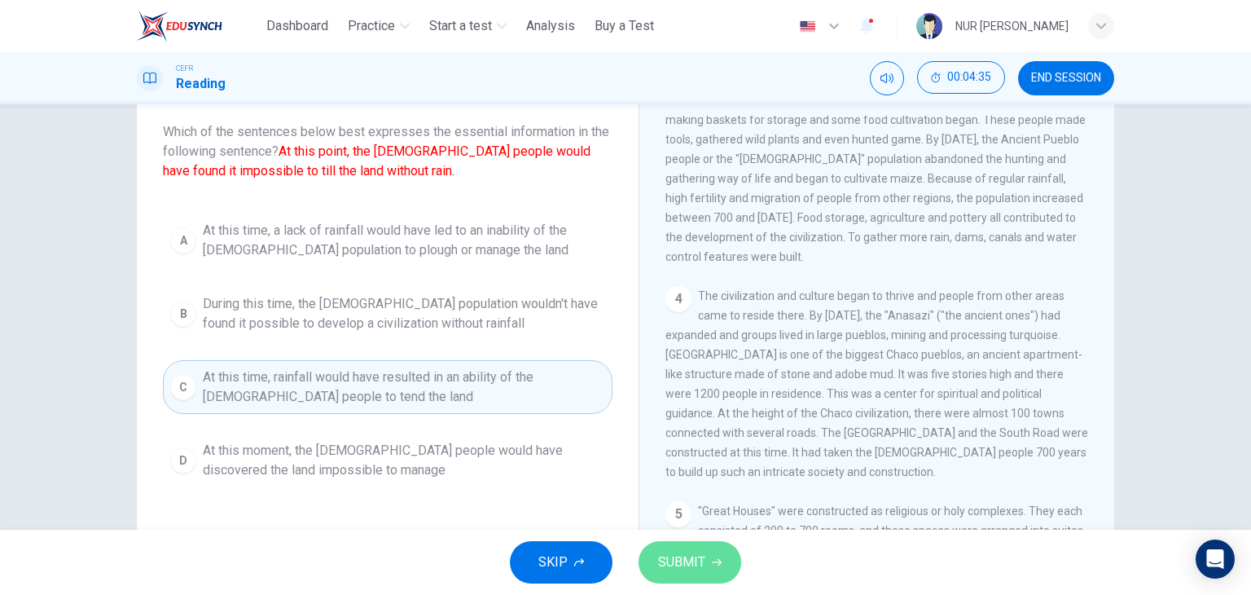
click at [701, 559] on span "SUBMIT" at bounding box center [681, 562] width 47 height 23
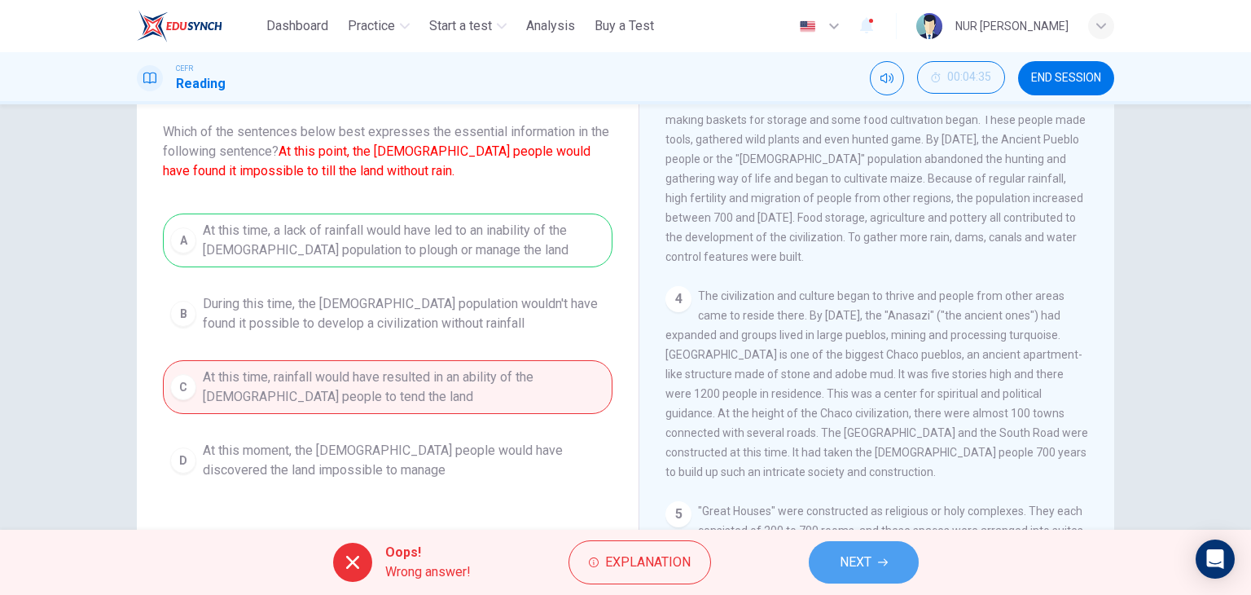
click at [834, 554] on button "NEXT" at bounding box center [864, 562] width 110 height 42
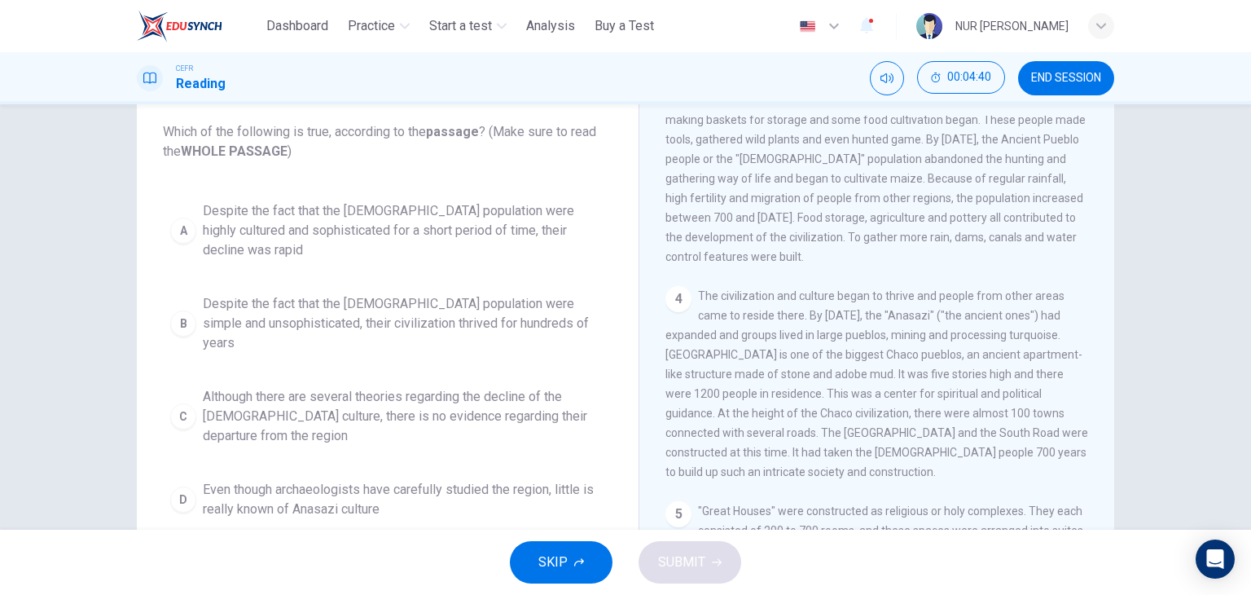
click at [356, 480] on span "Even though archaeologists have carefully studied the region, little is really …" at bounding box center [404, 499] width 402 height 39
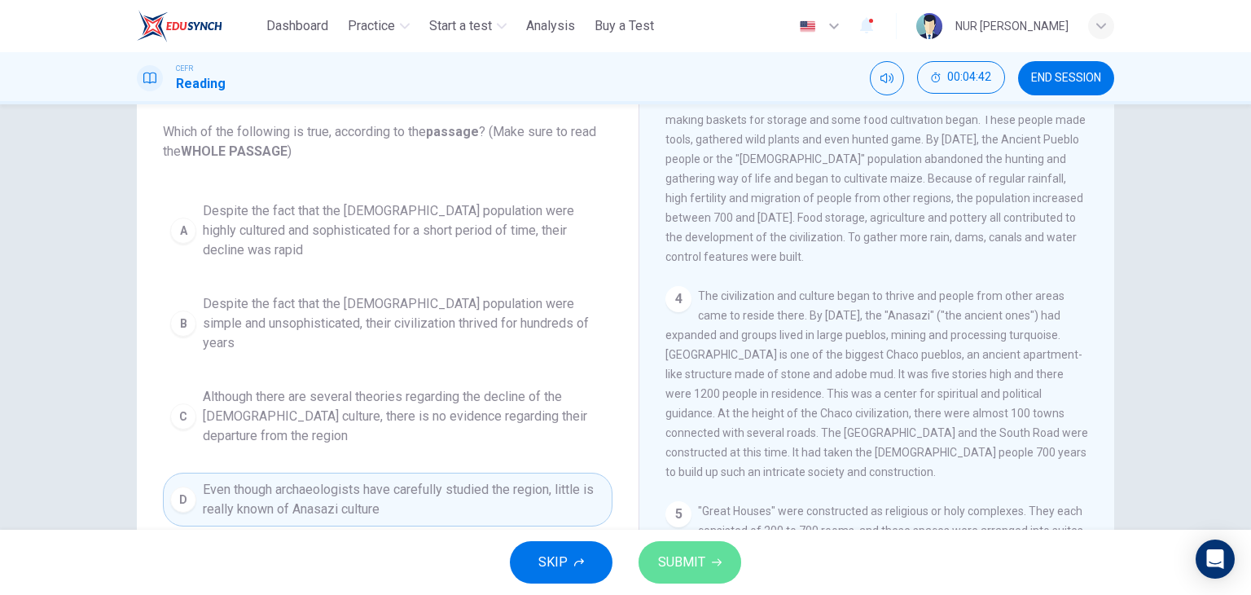
click at [701, 572] on span "SUBMIT" at bounding box center [681, 562] width 47 height 23
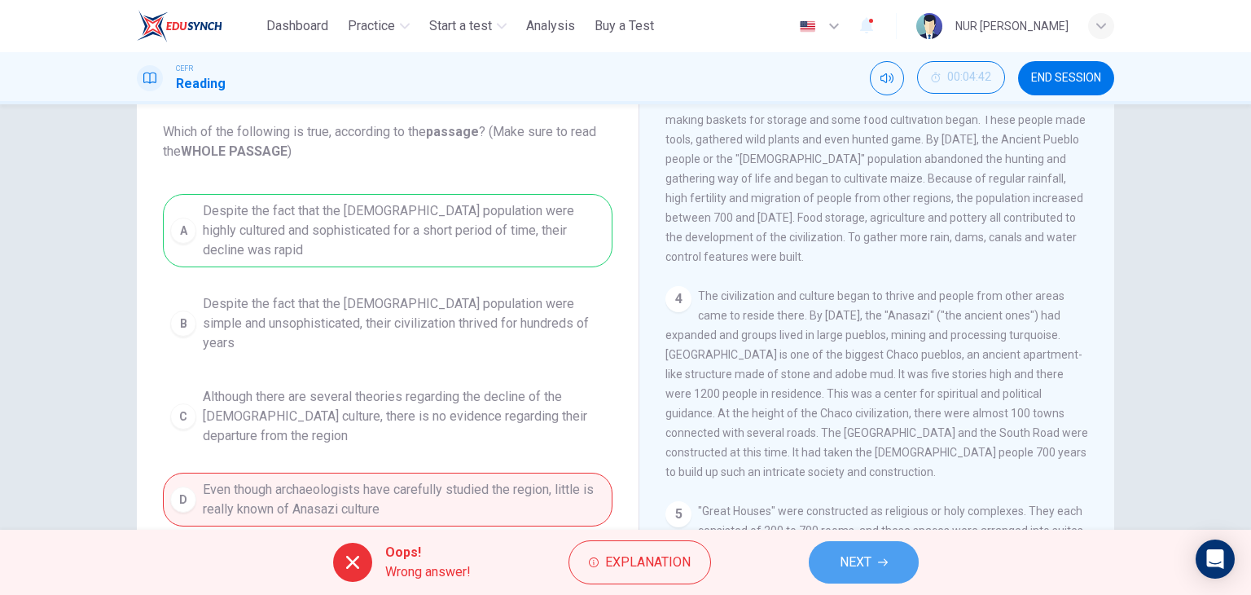
click at [833, 565] on button "NEXT" at bounding box center [864, 562] width 110 height 42
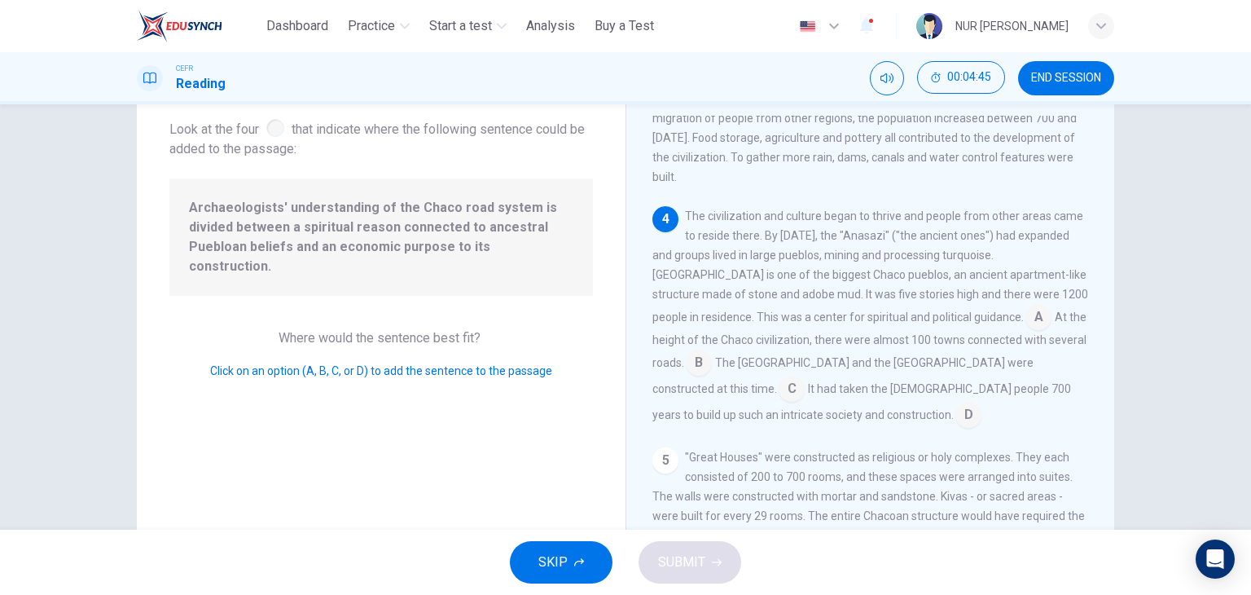
scroll to position [83, 0]
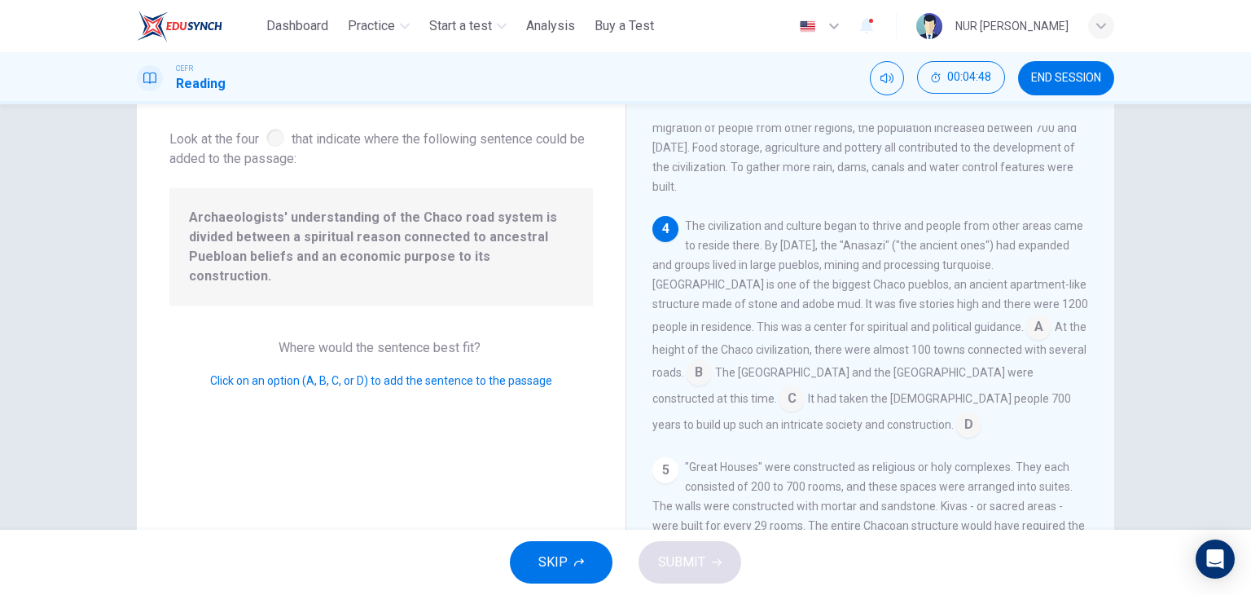
click at [916, 345] on span "At the height of the Chaco civilization, there were almost 100 towns connected …" at bounding box center [870, 349] width 434 height 59
click at [805, 387] on input at bounding box center [792, 400] width 26 height 26
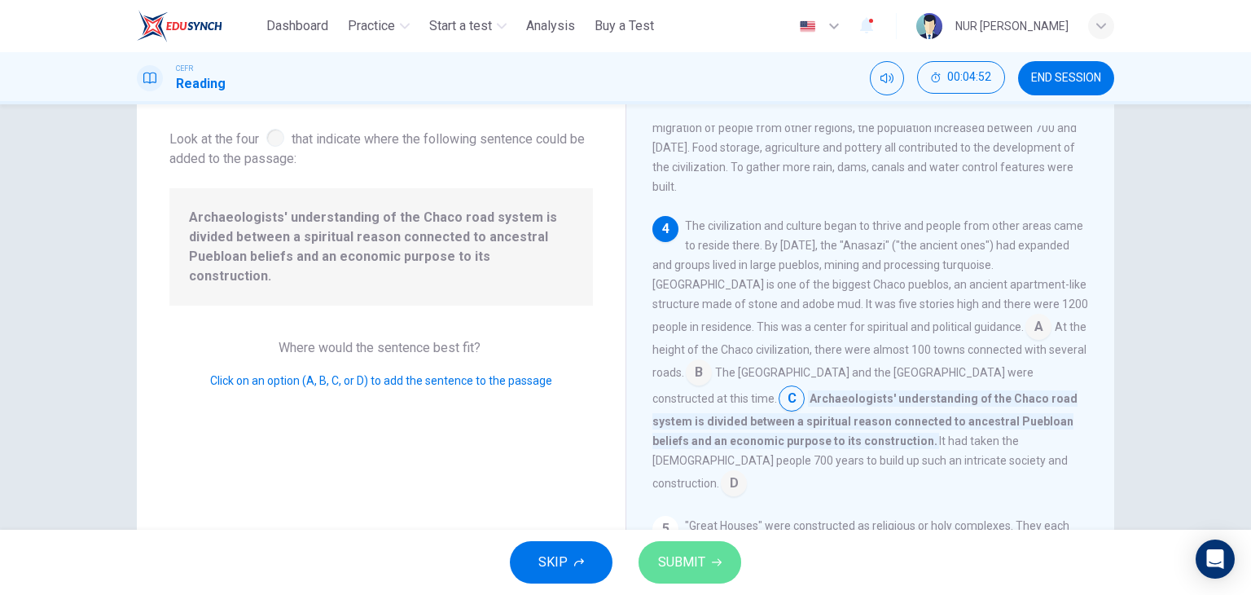
click at [662, 542] on button "SUBMIT" at bounding box center [690, 562] width 103 height 42
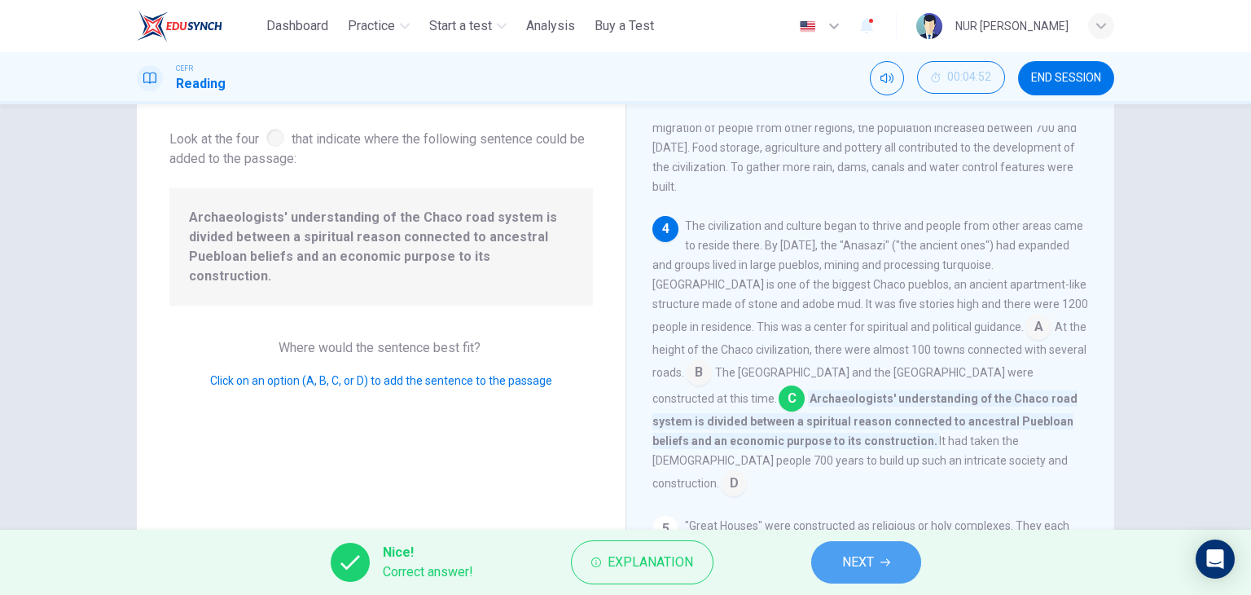
click at [857, 565] on span "NEXT" at bounding box center [858, 562] width 32 height 23
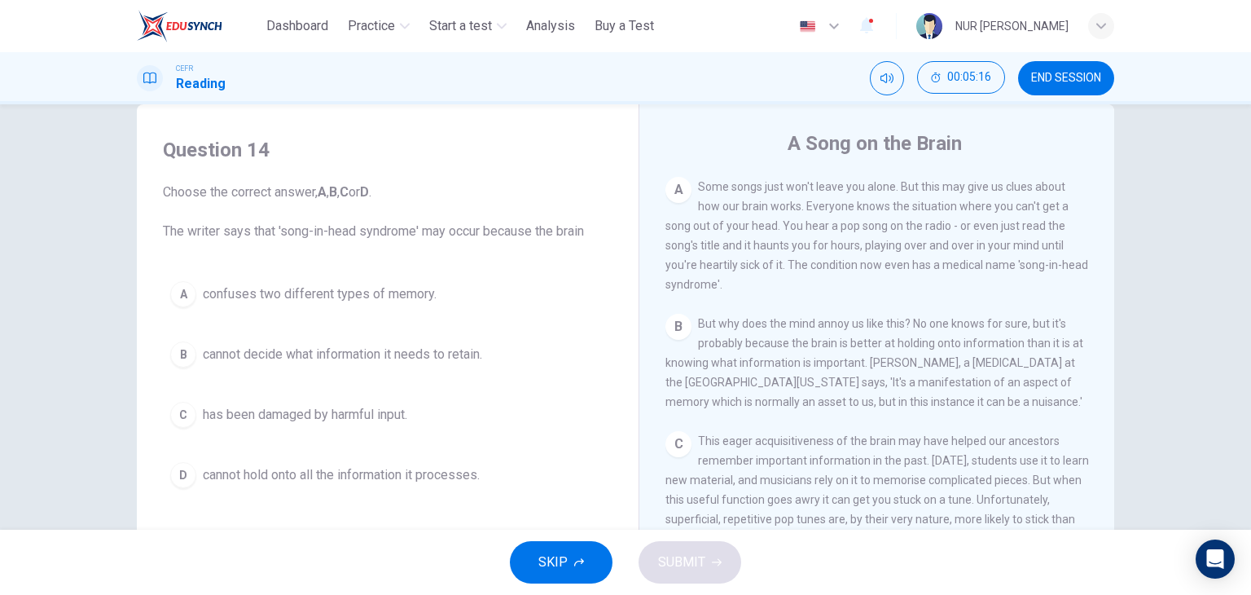
scroll to position [33, 0]
click at [1044, 68] on button "END SESSION" at bounding box center [1066, 78] width 96 height 34
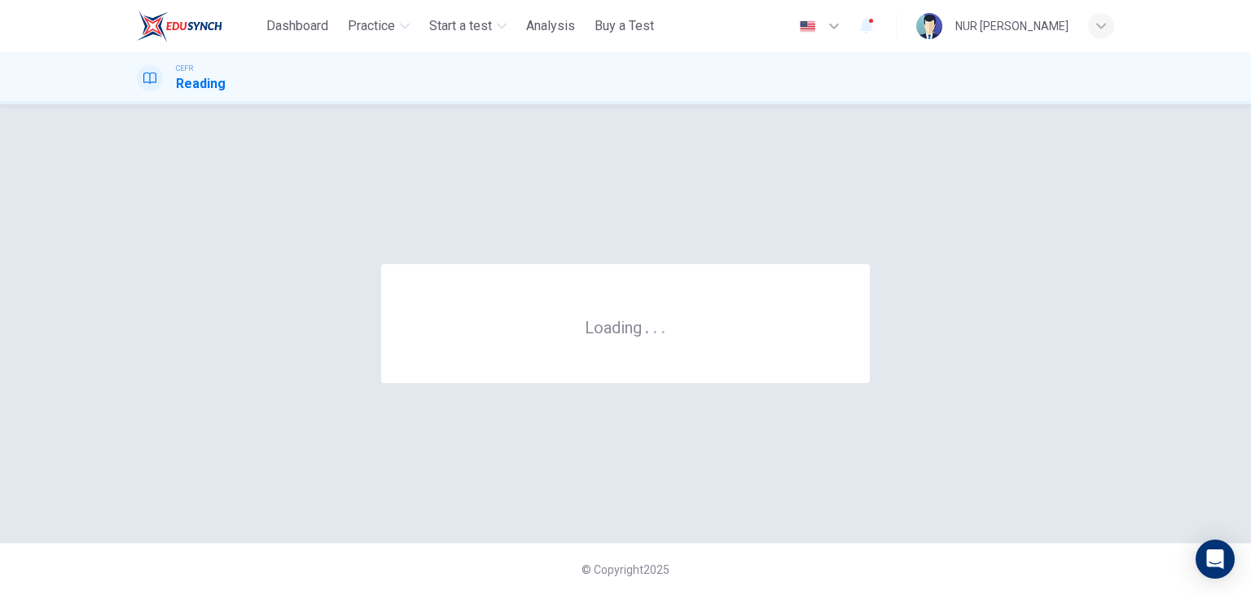
scroll to position [0, 0]
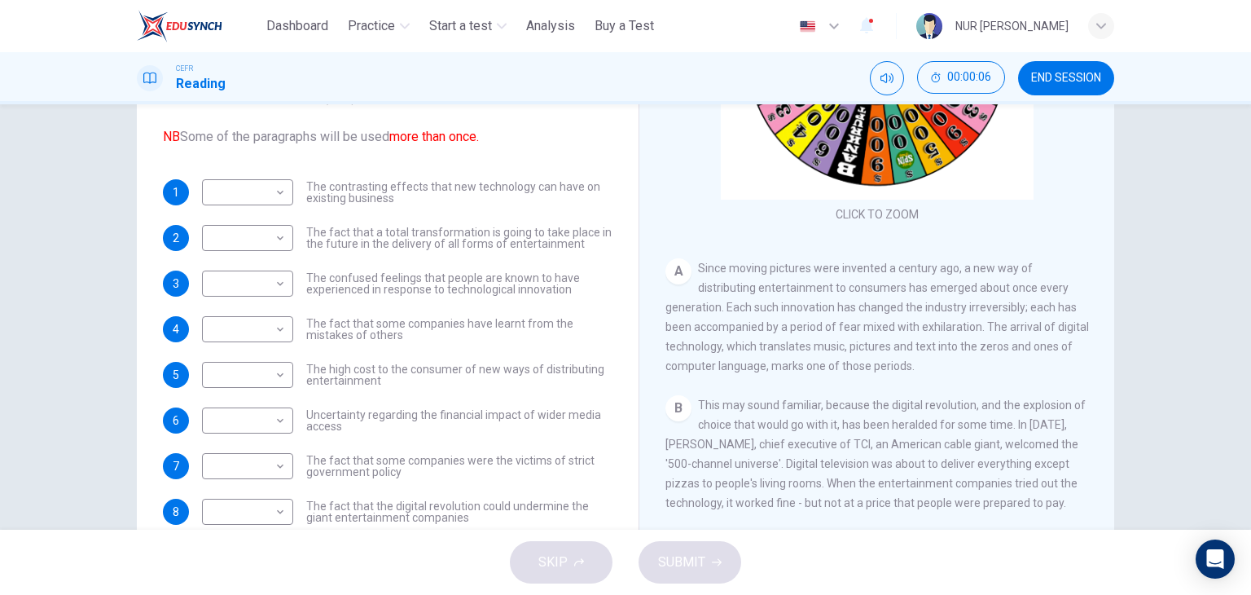
scroll to position [129, 0]
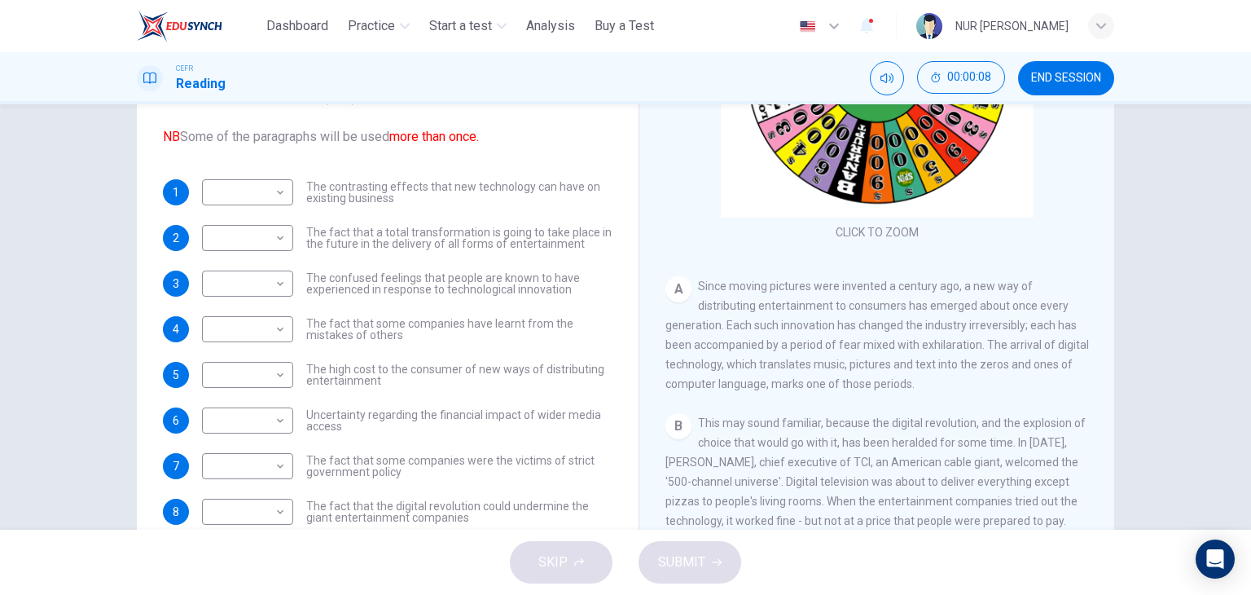
click at [1055, 77] on span "END SESSION" at bounding box center [1066, 78] width 70 height 13
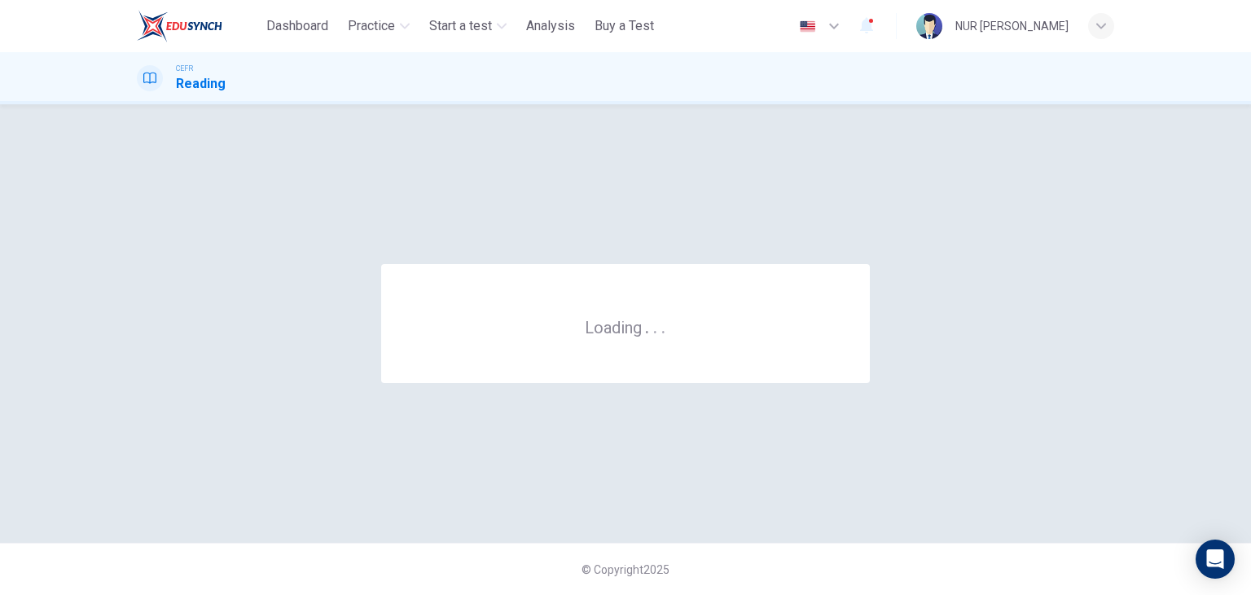
scroll to position [0, 0]
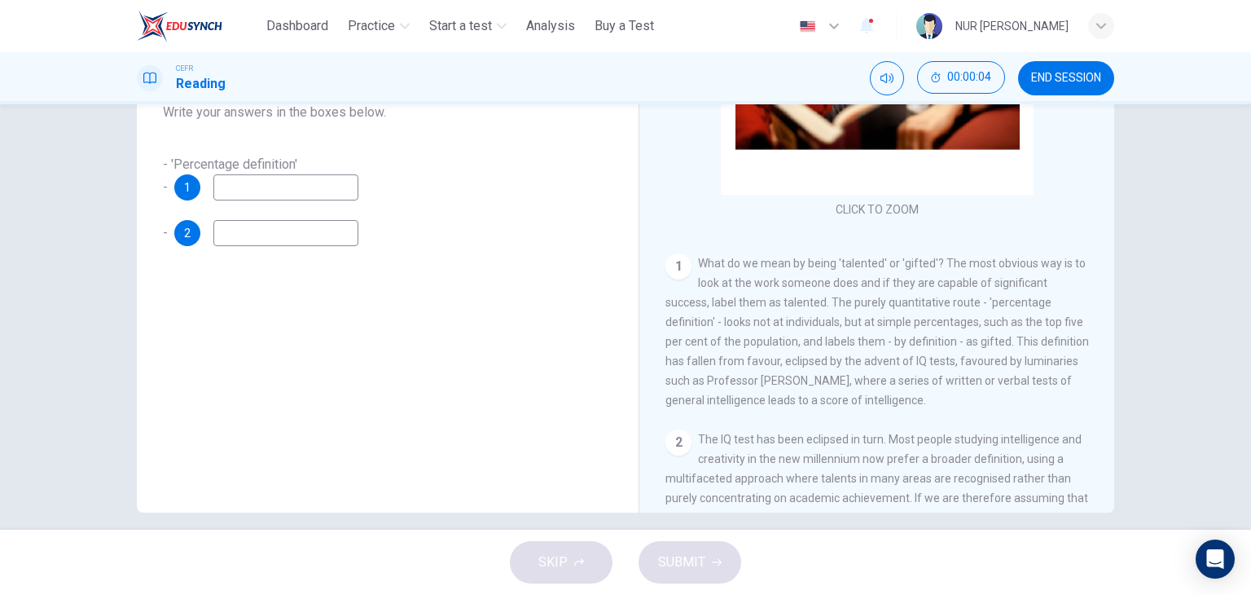
scroll to position [110, 0]
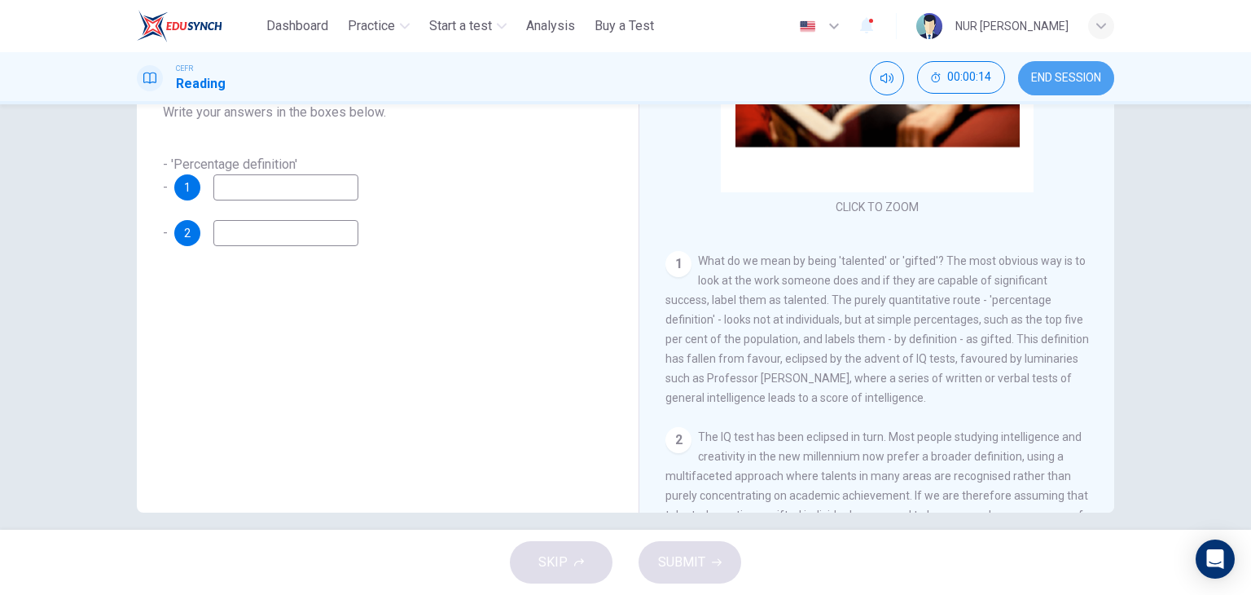
click at [1089, 86] on button "END SESSION" at bounding box center [1066, 78] width 96 height 34
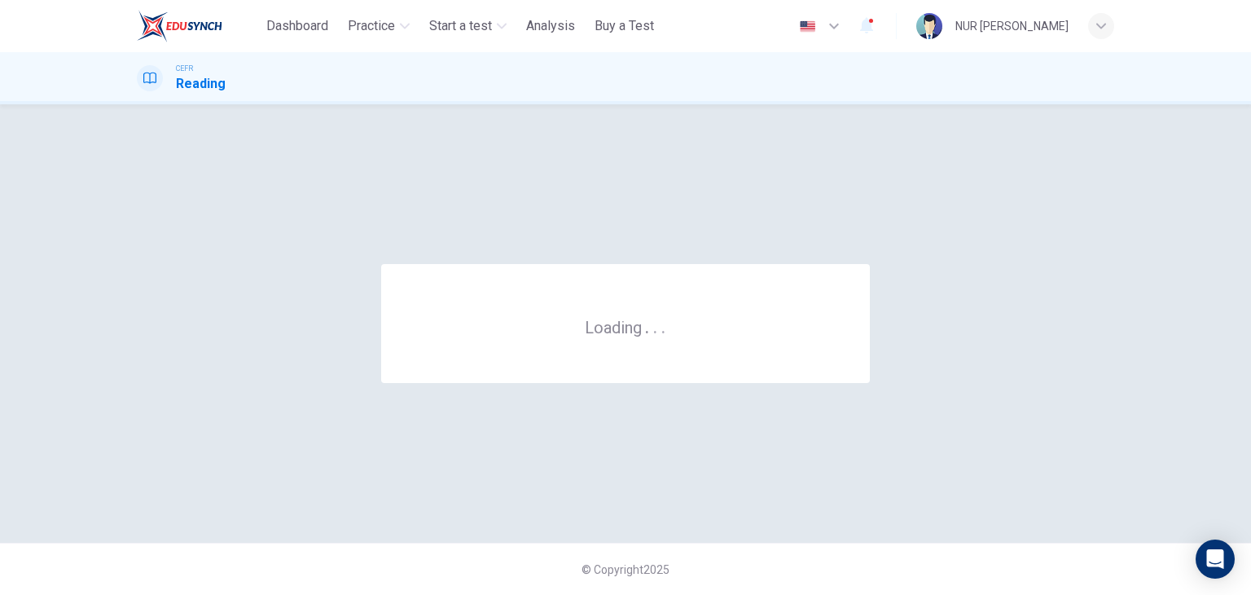
scroll to position [0, 0]
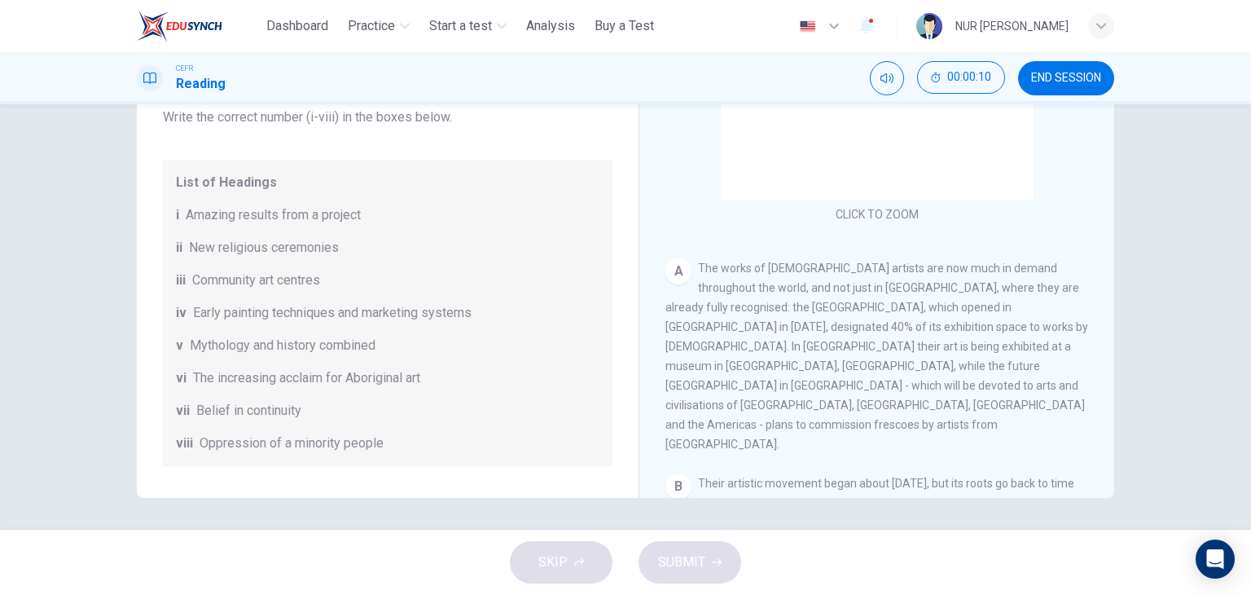
scroll to position [76, 0]
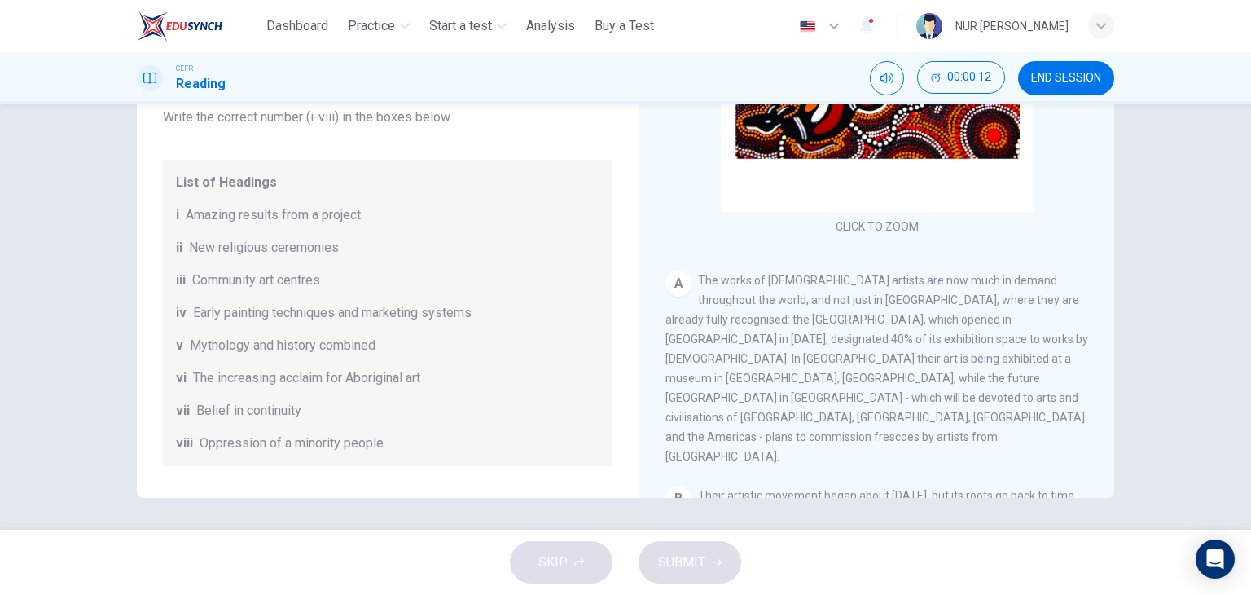
drag, startPoint x: 695, startPoint y: 278, endPoint x: 782, endPoint y: 483, distance: 223.0
click at [782, 483] on div "CLICK TO ZOOM Click to Zoom A The works of [DEMOGRAPHIC_DATA] artists are now m…" at bounding box center [888, 250] width 445 height 494
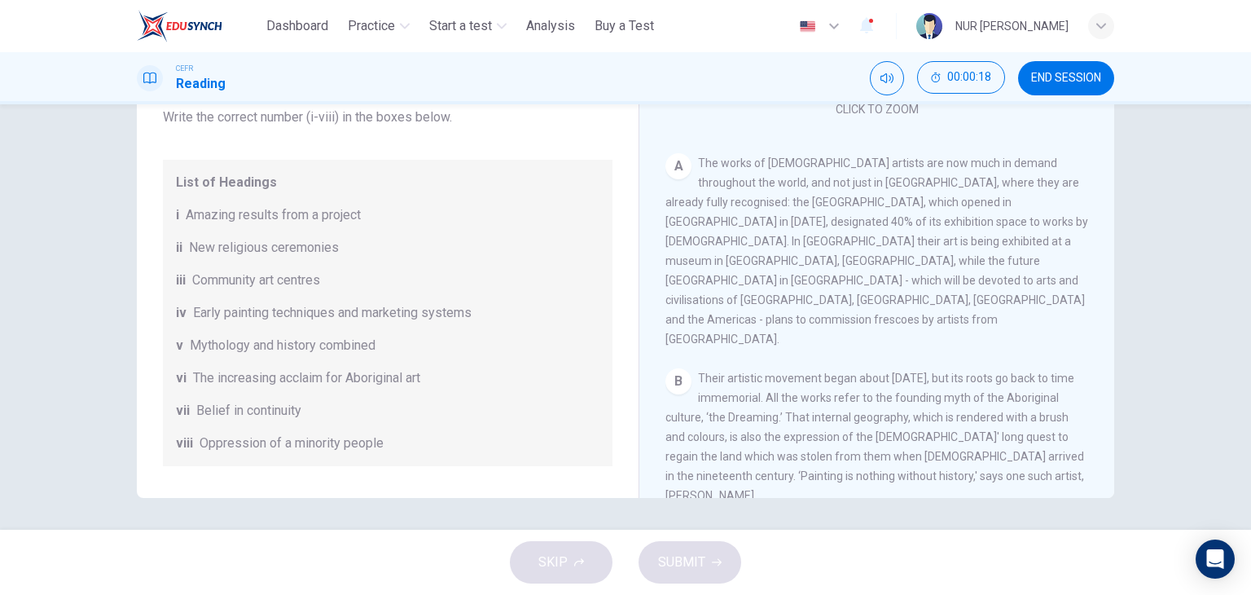
scroll to position [0, 0]
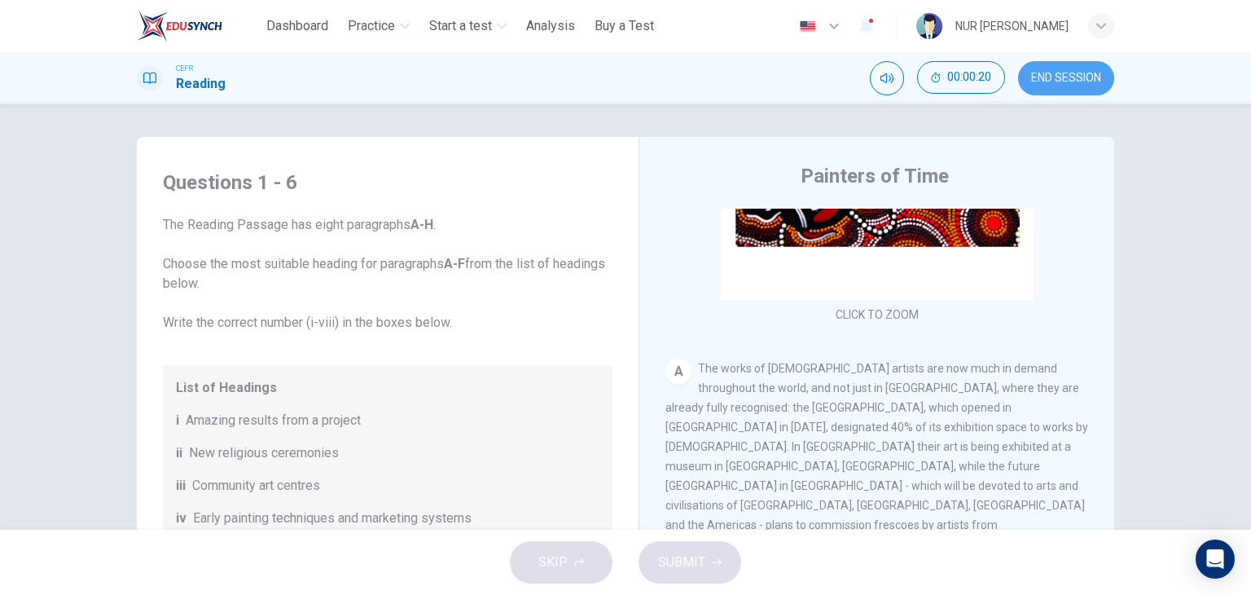
click at [1059, 79] on span "END SESSION" at bounding box center [1066, 78] width 70 height 13
